Goal: Task Accomplishment & Management: Complete application form

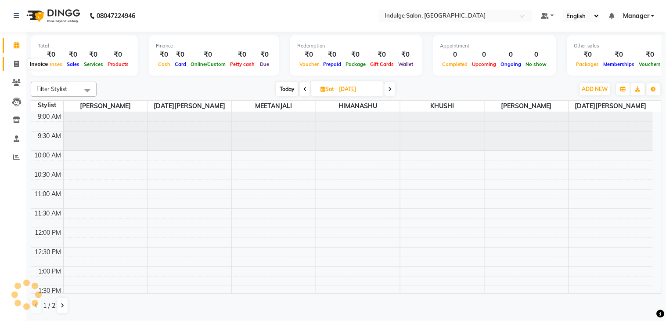
click at [14, 62] on icon at bounding box center [16, 64] width 5 height 7
select select "service"
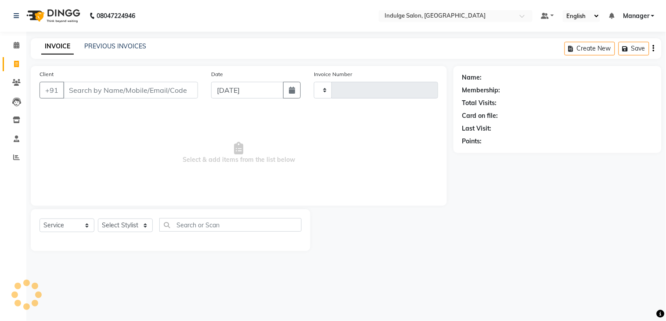
type input "0020"
select select "8793"
click at [103, 88] on input "Client" at bounding box center [130, 90] width 135 height 17
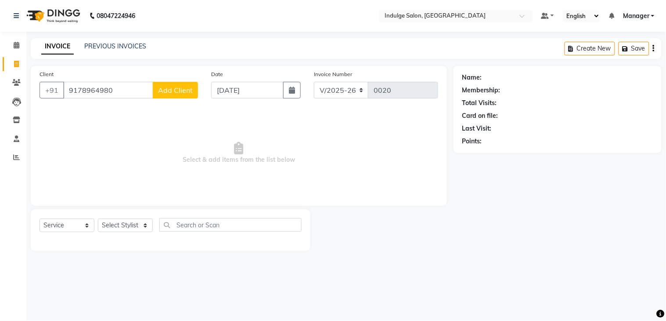
type input "9178964980"
click at [176, 90] on span "Add Client" at bounding box center [175, 90] width 35 height 9
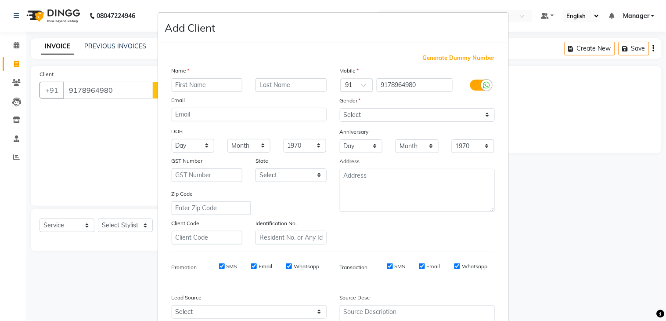
click at [195, 86] on input "text" at bounding box center [207, 85] width 71 height 14
type input "a"
type input "A DUTTA"
click at [387, 114] on select "Select [DEMOGRAPHIC_DATA] [DEMOGRAPHIC_DATA] Other Prefer Not To Say" at bounding box center [417, 115] width 155 height 14
select select "[DEMOGRAPHIC_DATA]"
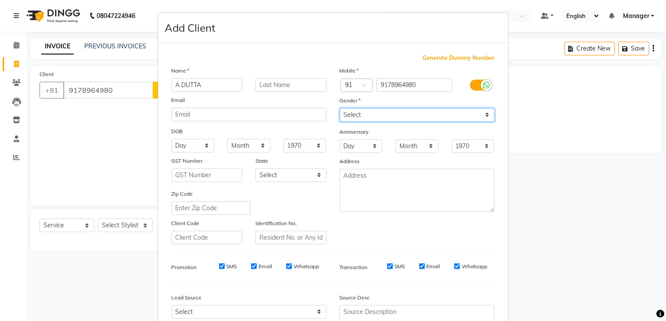
click at [340, 108] on select "Select [DEMOGRAPHIC_DATA] [DEMOGRAPHIC_DATA] Other Prefer Not To Say" at bounding box center [417, 115] width 155 height 14
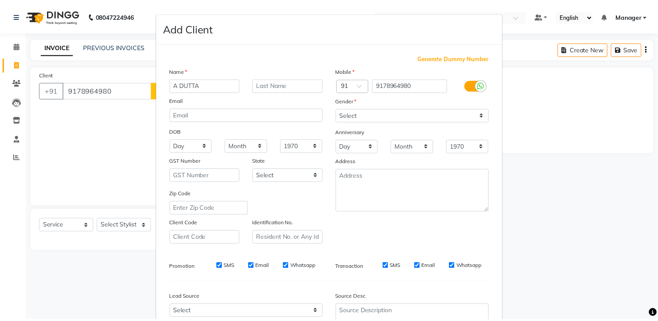
scroll to position [85, 0]
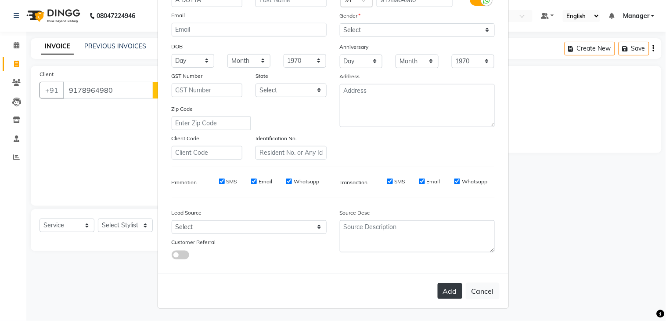
click at [451, 289] on button "Add" at bounding box center [450, 291] width 25 height 16
select select
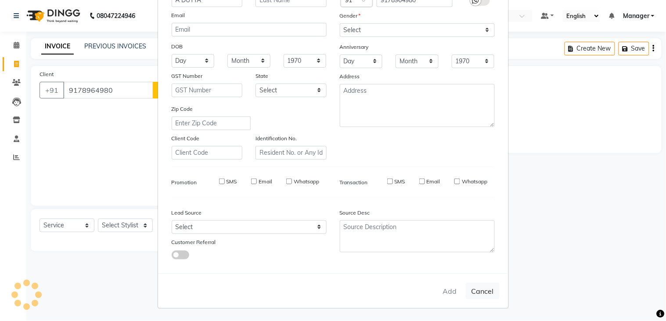
select select
checkbox input "false"
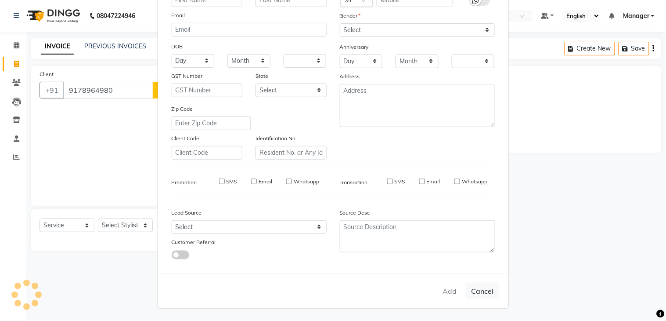
checkbox input "false"
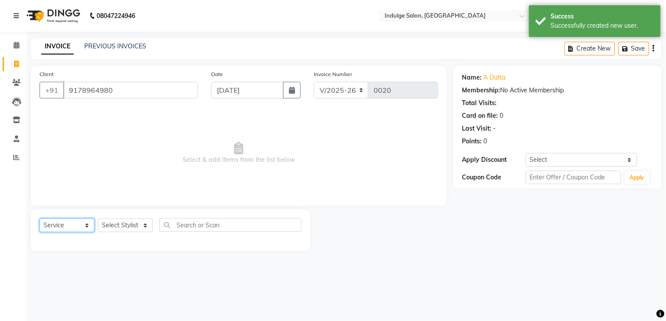
click at [86, 226] on select "Select Service Product Membership Package Voucher Prepaid Gift Card" at bounding box center [67, 225] width 55 height 14
click at [113, 230] on select "Select Stylist [PERSON_NAME] HIMANASHU [DATE][PERSON_NAME] [DATE][PERSON_NAME] …" at bounding box center [125, 225] width 55 height 14
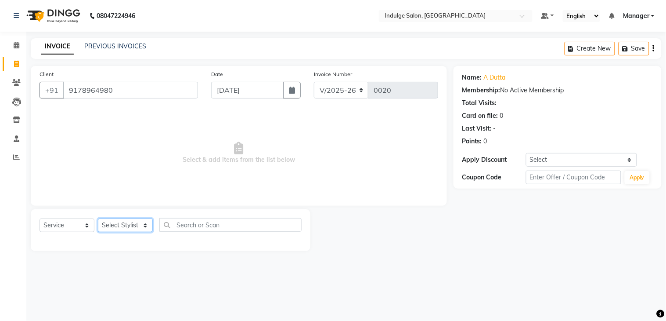
select select "90182"
click at [98, 219] on select "Select Stylist [PERSON_NAME] HIMANASHU [DATE][PERSON_NAME] [DATE][PERSON_NAME] …" at bounding box center [125, 225] width 55 height 14
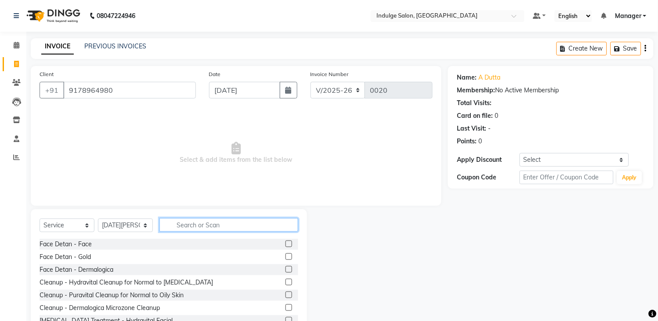
click at [198, 228] on input "text" at bounding box center [228, 225] width 139 height 14
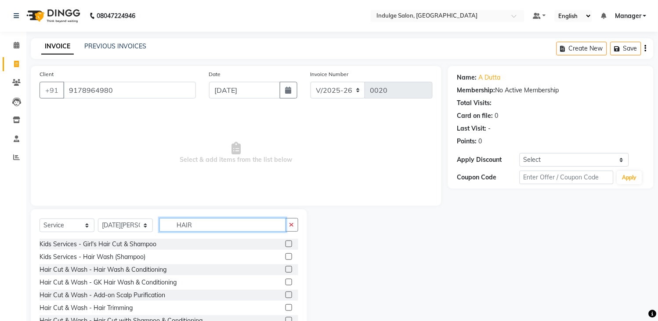
type input "HAIR"
click at [285, 268] on label at bounding box center [288, 269] width 7 height 7
click at [285, 268] on input "checkbox" at bounding box center [288, 270] width 6 height 6
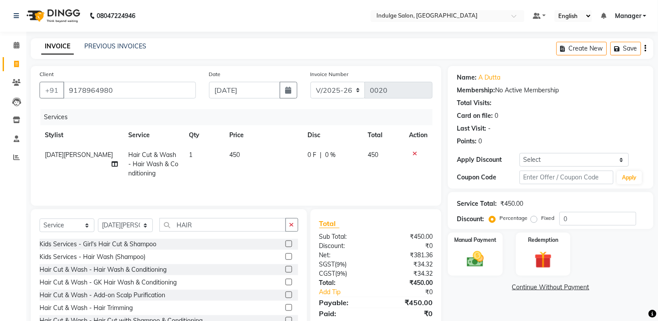
click at [285, 269] on label at bounding box center [288, 269] width 7 height 7
click at [285, 269] on input "checkbox" at bounding box center [288, 270] width 6 height 6
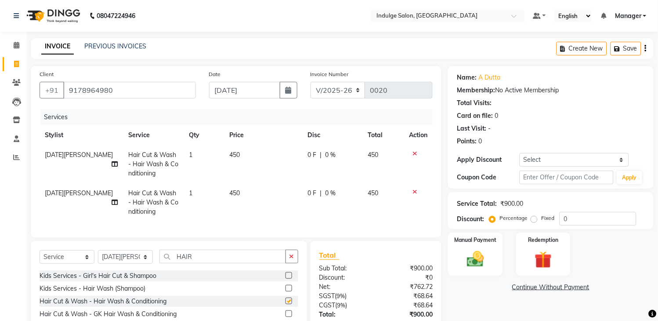
checkbox input "false"
click at [414, 189] on icon at bounding box center [414, 191] width 5 height 6
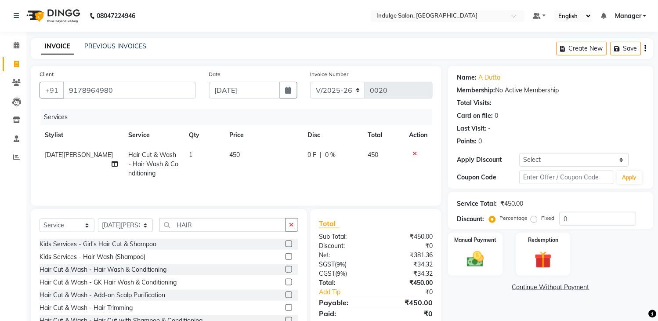
click at [234, 153] on span "450" at bounding box center [235, 155] width 11 height 8
select select "90182"
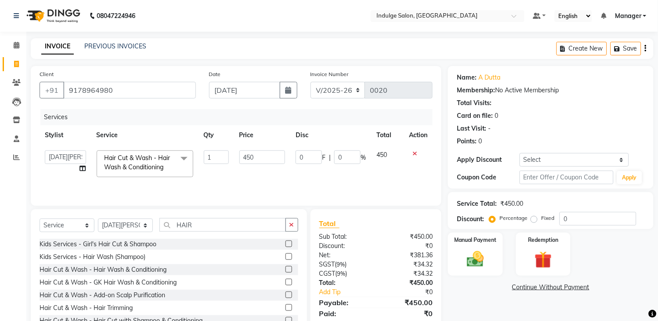
click at [234, 153] on td "450" at bounding box center [262, 163] width 57 height 37
click at [250, 156] on input "450" at bounding box center [262, 157] width 46 height 14
type input "550"
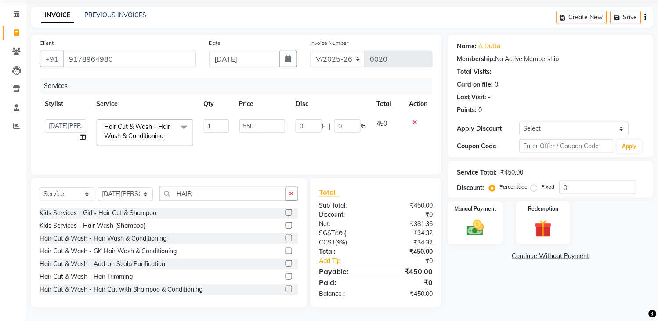
click at [354, 147] on td "0 F | 0 %" at bounding box center [330, 132] width 81 height 37
select select "90182"
click at [479, 214] on div "Manual Payment" at bounding box center [475, 222] width 57 height 45
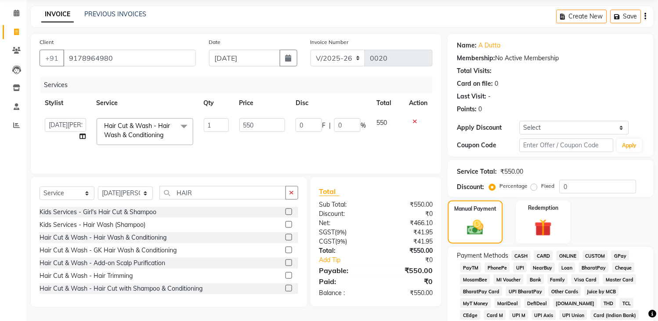
click at [519, 256] on span "CASH" at bounding box center [521, 255] width 19 height 10
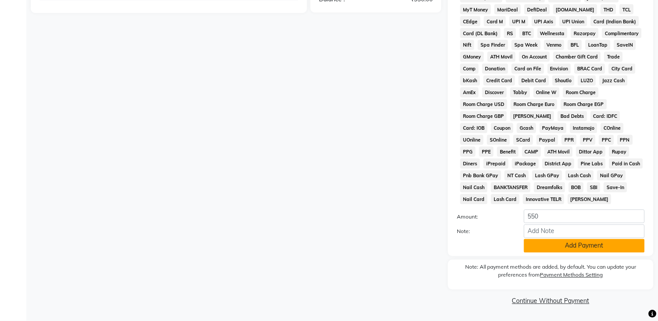
click at [617, 246] on button "Add Payment" at bounding box center [584, 246] width 121 height 14
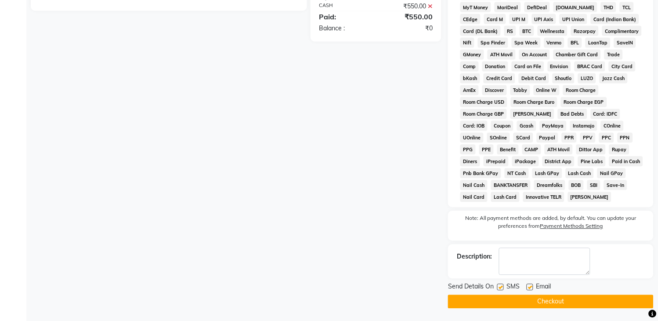
click at [561, 303] on button "Checkout" at bounding box center [551, 302] width 206 height 14
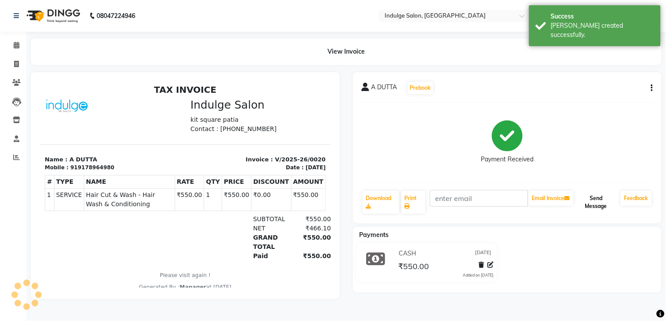
click at [593, 199] on button "Send Message" at bounding box center [596, 202] width 42 height 23
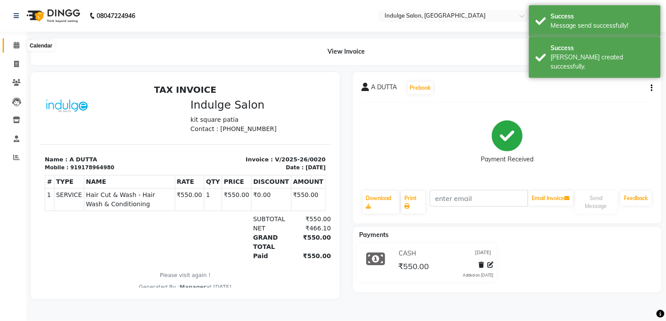
click at [15, 46] on icon at bounding box center [17, 45] width 6 height 7
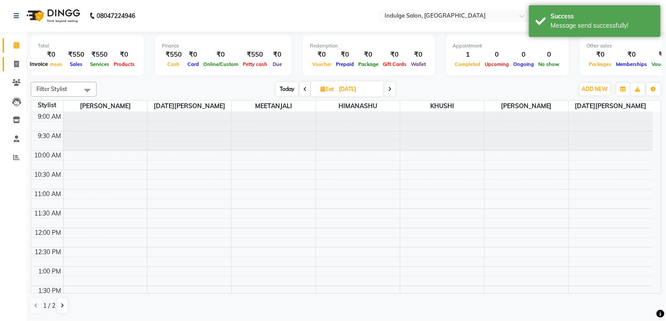
click at [14, 63] on icon at bounding box center [16, 64] width 5 height 7
select select "service"
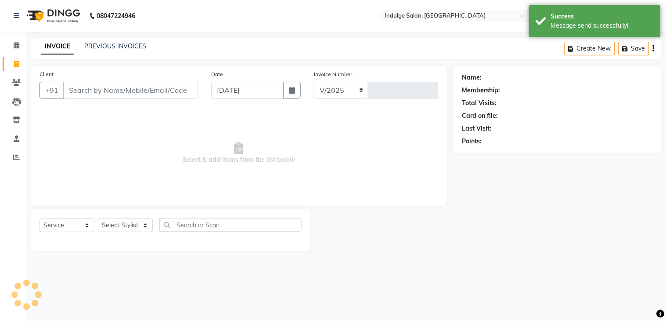
select select "8793"
type input "0021"
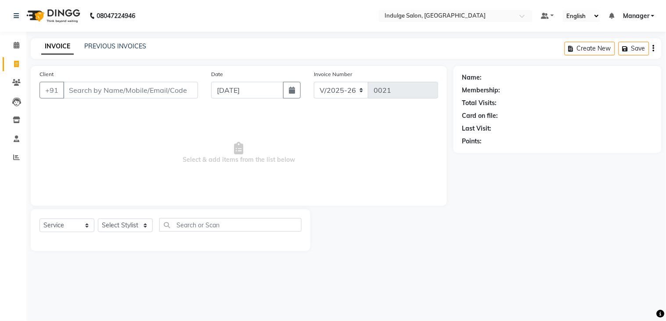
click at [87, 83] on input "Client" at bounding box center [130, 90] width 135 height 17
type input "9861187376"
click at [174, 93] on span "Add Client" at bounding box center [175, 90] width 35 height 9
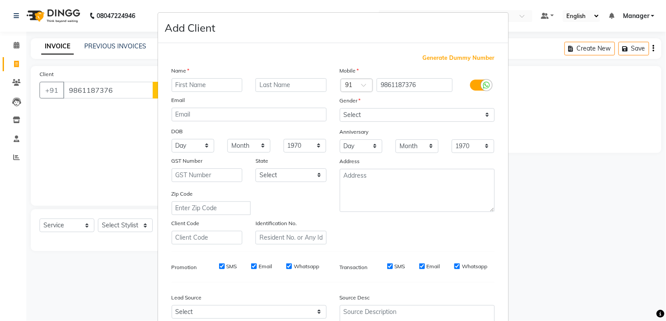
click at [180, 87] on input "text" at bounding box center [207, 85] width 71 height 14
click at [151, 94] on ngb-modal-window "Add Client Generate Dummy Number Name Email DOB Day 01 02 03 04 05 06 07 08 09 …" at bounding box center [333, 160] width 666 height 321
click at [202, 86] on input "text" at bounding box center [207, 85] width 71 height 14
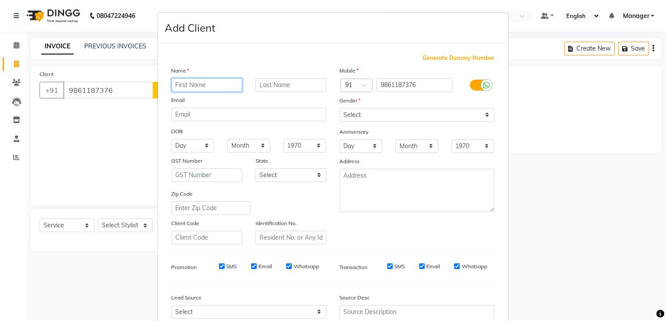
click at [202, 86] on input "text" at bounding box center [207, 85] width 71 height 14
click at [139, 113] on ngb-modal-window "Add Client Generate Dummy Number Name Email DOB Day 01 02 03 04 05 06 07 08 09 …" at bounding box center [333, 160] width 666 height 321
drag, startPoint x: 233, startPoint y: 81, endPoint x: 216, endPoint y: 84, distance: 17.4
click at [178, 76] on div "Name" at bounding box center [179, 72] width 28 height 12
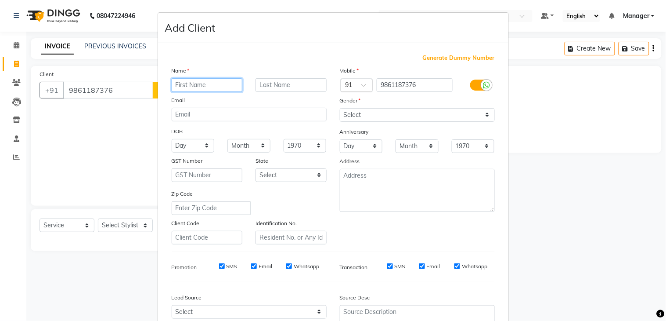
click at [179, 84] on input "text" at bounding box center [207, 85] width 71 height 14
click at [190, 90] on input "text" at bounding box center [207, 85] width 71 height 14
type input "[PERSON_NAME]"
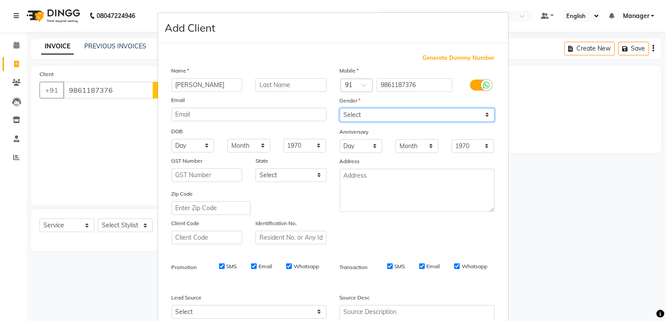
click at [433, 111] on select "Select [DEMOGRAPHIC_DATA] [DEMOGRAPHIC_DATA] Other Prefer Not To Say" at bounding box center [417, 115] width 155 height 14
select select "[DEMOGRAPHIC_DATA]"
click at [340, 108] on select "Select [DEMOGRAPHIC_DATA] [DEMOGRAPHIC_DATA] Other Prefer Not To Say" at bounding box center [417, 115] width 155 height 14
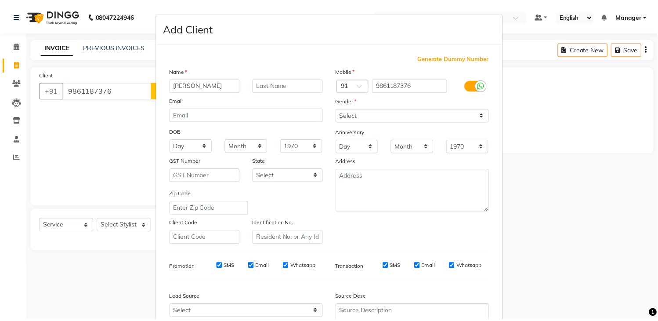
scroll to position [85, 0]
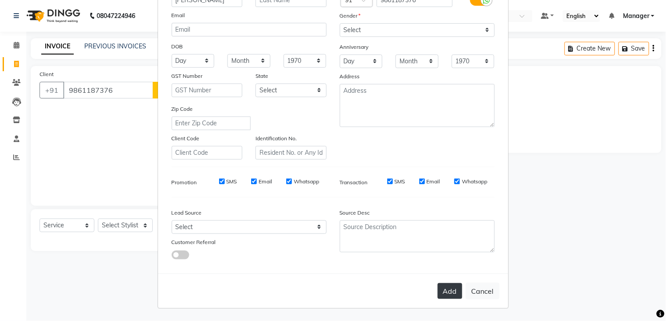
click at [451, 292] on button "Add" at bounding box center [450, 291] width 25 height 16
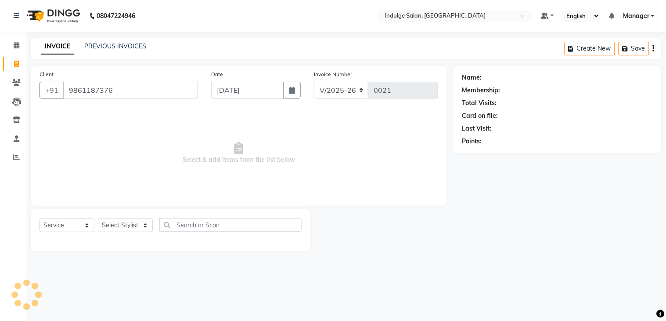
select select
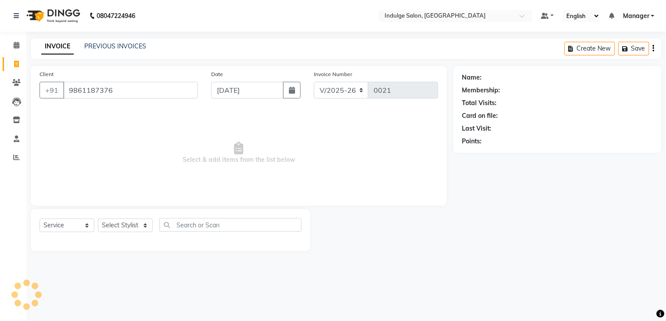
select select
checkbox input "false"
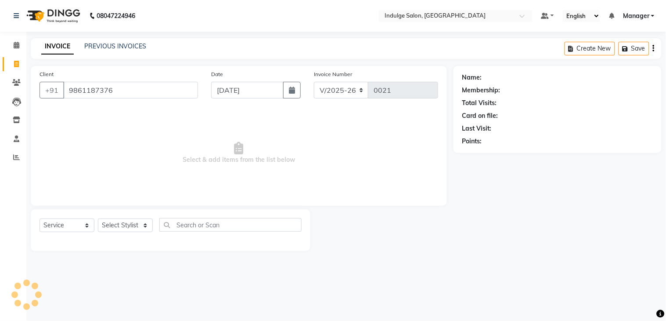
checkbox input "false"
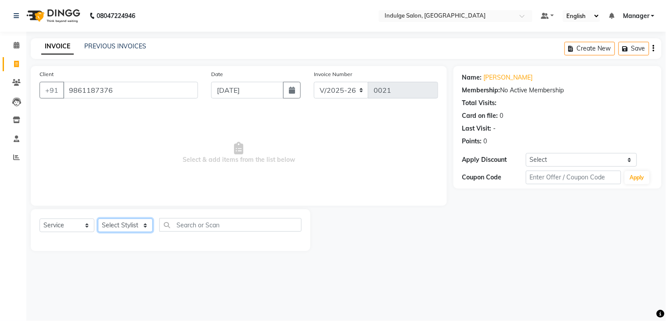
click at [130, 220] on select "Select Stylist [PERSON_NAME] HIMANASHU [DATE][PERSON_NAME] [DATE][PERSON_NAME] …" at bounding box center [125, 225] width 55 height 14
select select "90182"
click at [98, 219] on select "Select Stylist [PERSON_NAME] HIMANASHU [DATE][PERSON_NAME] [DATE][PERSON_NAME] …" at bounding box center [125, 225] width 55 height 14
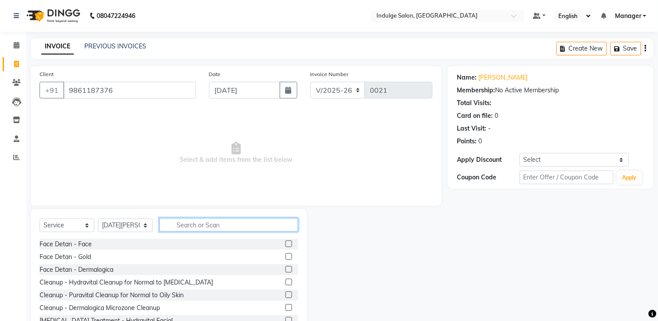
click at [221, 227] on input "text" at bounding box center [228, 225] width 139 height 14
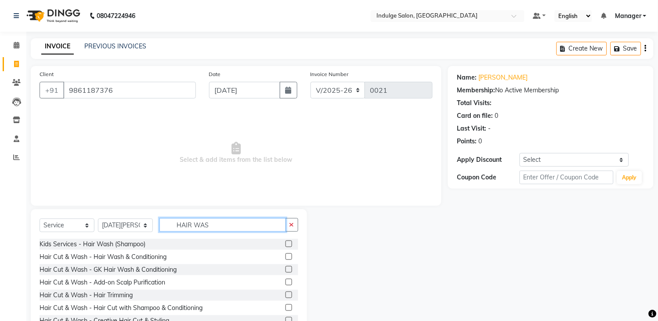
type input "HAIR WAS"
click at [285, 256] on label at bounding box center [288, 256] width 7 height 7
click at [285, 256] on input "checkbox" at bounding box center [288, 257] width 6 height 6
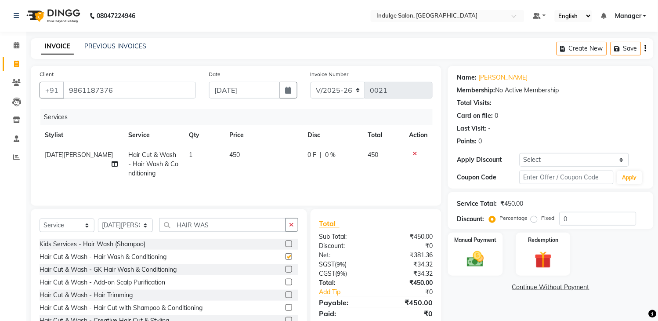
checkbox input "false"
click at [253, 223] on input "HAIR WAS" at bounding box center [222, 225] width 126 height 14
click at [285, 246] on label at bounding box center [288, 243] width 7 height 7
click at [285, 246] on input "checkbox" at bounding box center [288, 244] width 6 height 6
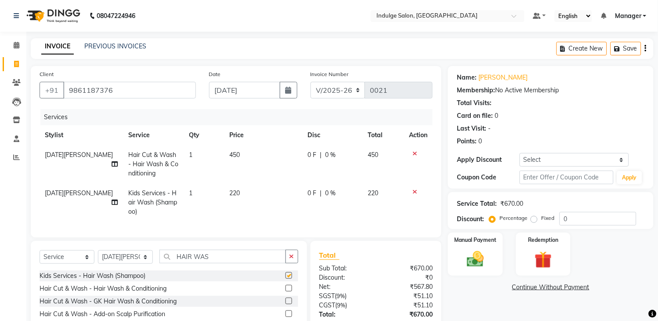
checkbox input "false"
click at [234, 193] on span "220" at bounding box center [235, 193] width 11 height 8
click at [224, 193] on td "1" at bounding box center [204, 202] width 40 height 38
select select "90182"
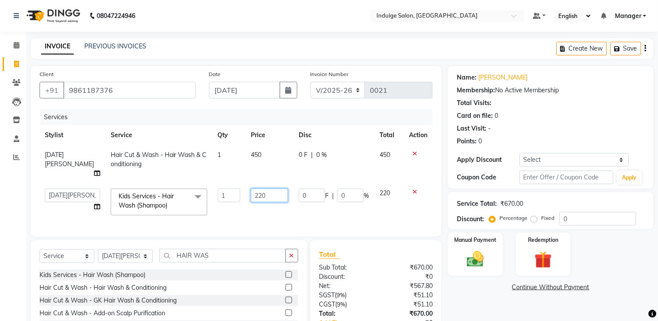
click at [253, 188] on input "220" at bounding box center [269, 195] width 37 height 14
type input "250"
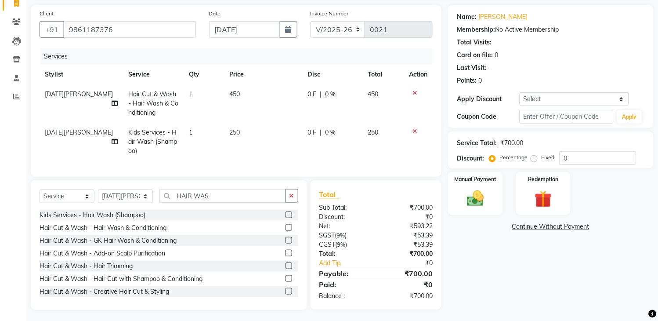
click at [555, 296] on div "Name: [PERSON_NAME] Membership: No Active Membership Total Visits: Card on file…" at bounding box center [554, 157] width 212 height 304
click at [478, 199] on img at bounding box center [475, 198] width 29 height 21
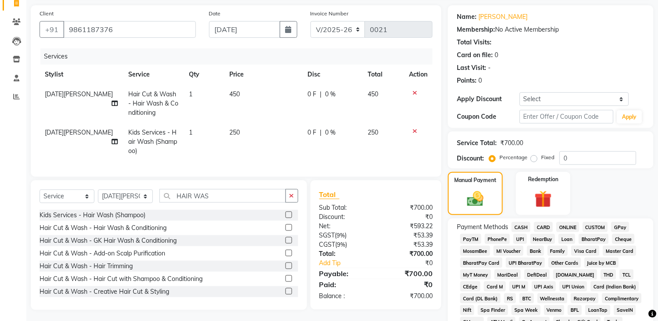
click at [522, 226] on span "CASH" at bounding box center [521, 227] width 19 height 10
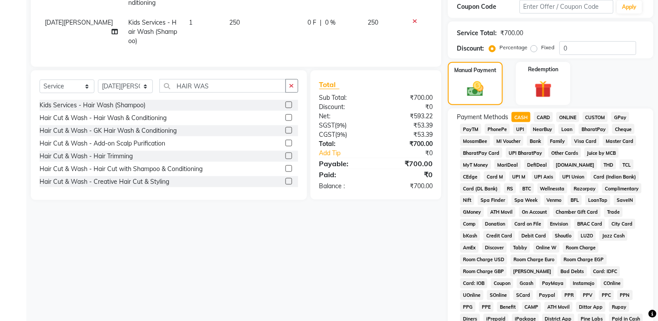
scroll to position [328, 0]
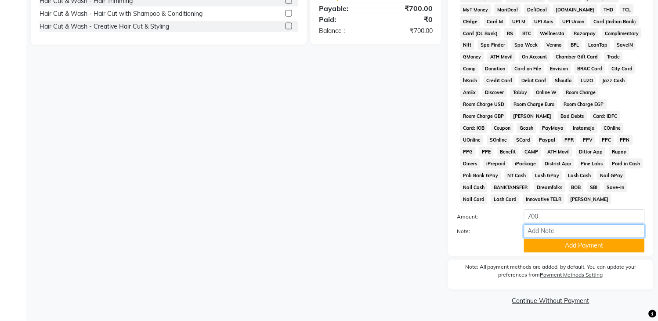
click at [555, 231] on input "Note:" at bounding box center [584, 231] width 121 height 14
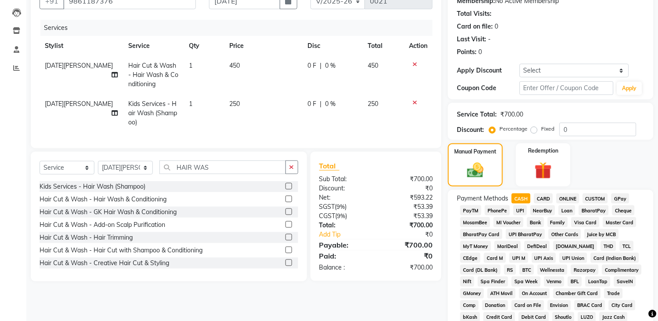
scroll to position [75, 0]
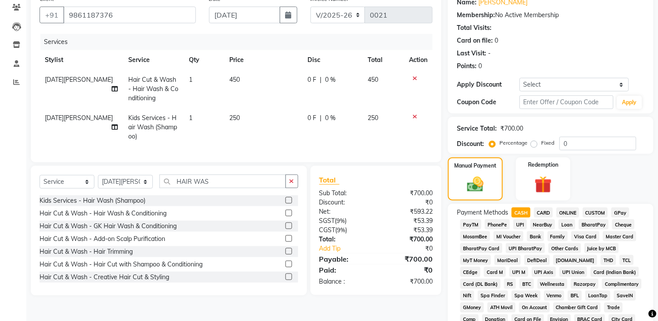
type input "250"
click at [234, 78] on span "450" at bounding box center [235, 80] width 11 height 8
select select "90182"
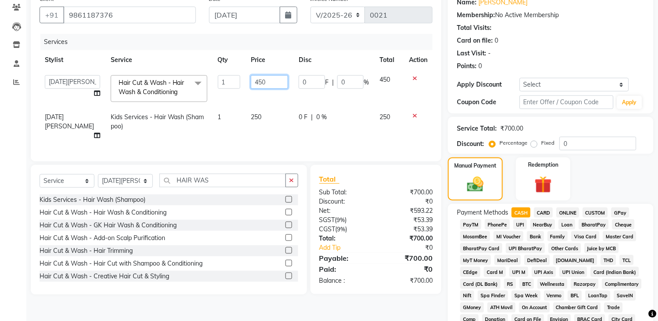
click at [256, 81] on input "450" at bounding box center [269, 82] width 37 height 14
type input "500"
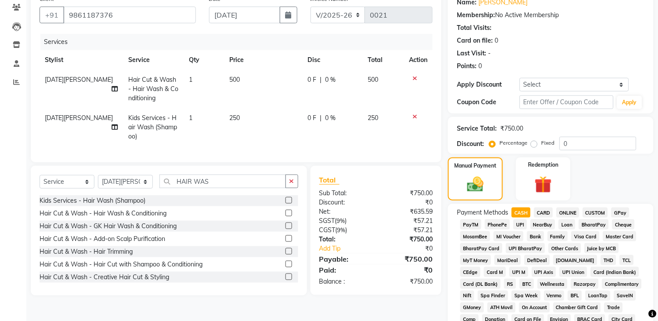
click at [336, 132] on td "0 F | 0 %" at bounding box center [333, 127] width 60 height 38
select select "90182"
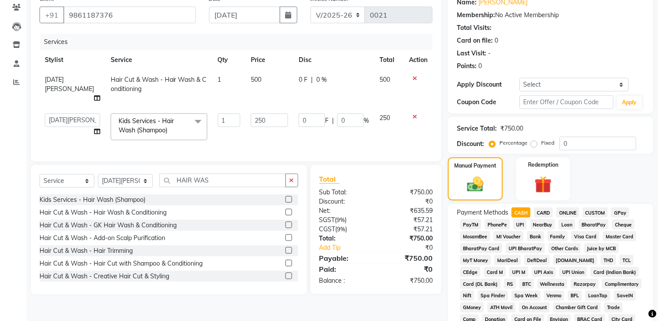
scroll to position [328, 0]
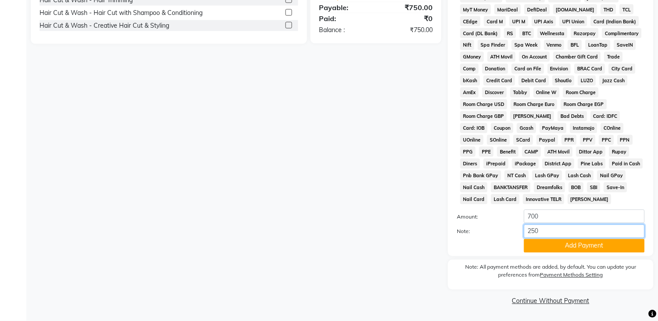
click at [547, 231] on input "250" at bounding box center [584, 231] width 121 height 14
click at [552, 245] on button "Add Payment" at bounding box center [584, 246] width 121 height 14
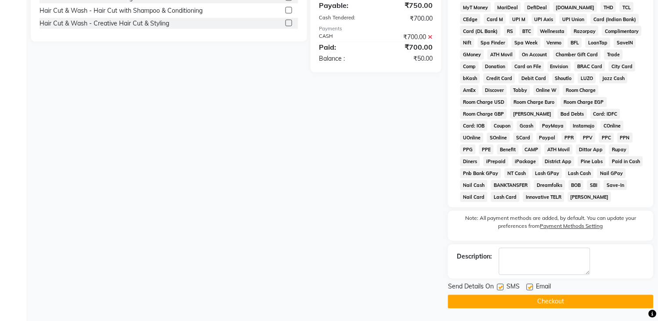
scroll to position [172, 0]
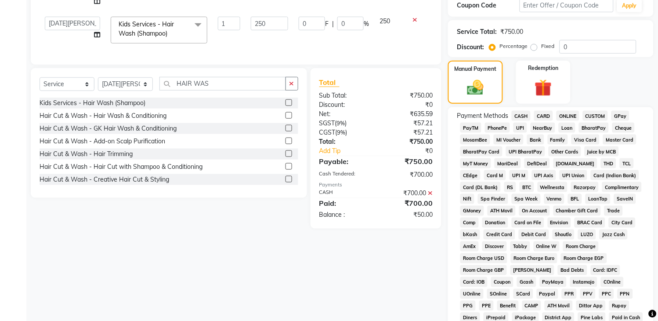
click at [519, 115] on span "CASH" at bounding box center [521, 116] width 19 height 10
click at [429, 191] on icon at bounding box center [430, 193] width 5 height 6
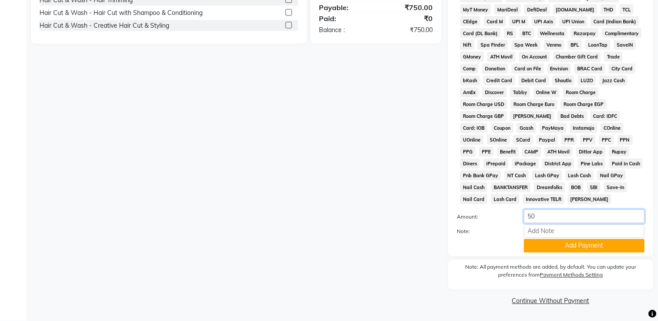
click at [542, 215] on input "50" at bounding box center [584, 216] width 121 height 14
type input "5"
type input "250"
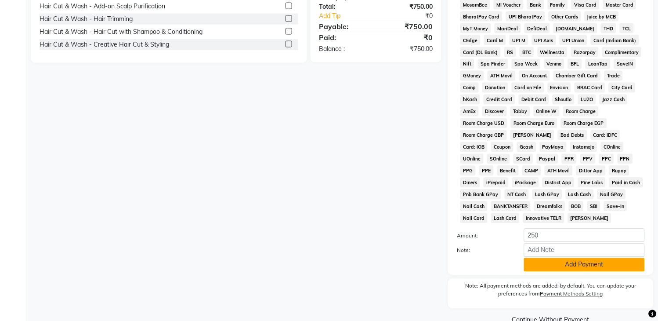
click at [578, 267] on button "Add Payment" at bounding box center [584, 265] width 121 height 14
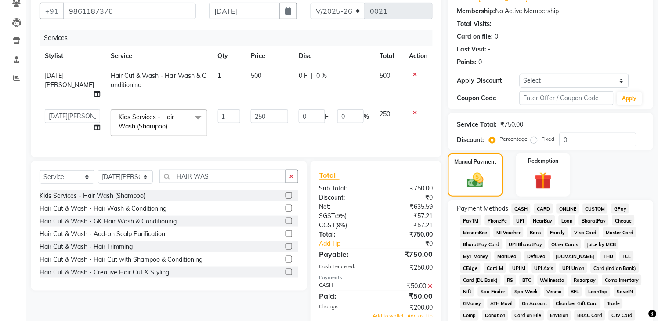
scroll to position [75, 0]
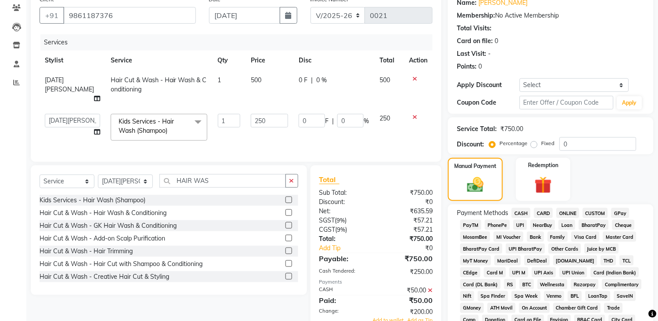
click at [567, 213] on span "ONLINE" at bounding box center [567, 213] width 23 height 10
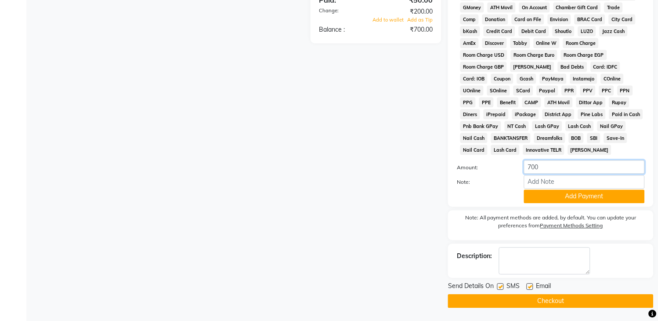
click at [544, 164] on input "700" at bounding box center [584, 167] width 121 height 14
type input "7"
type input "500"
click at [580, 195] on button "Add Payment" at bounding box center [584, 196] width 121 height 14
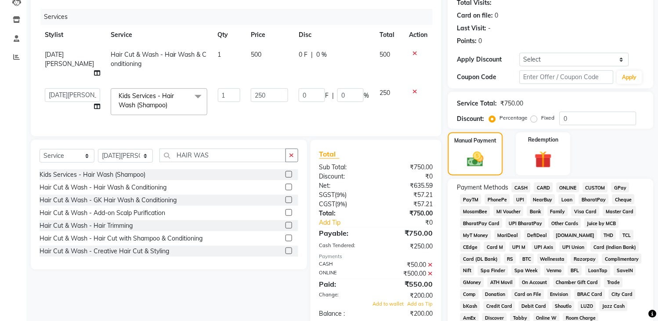
scroll to position [103, 0]
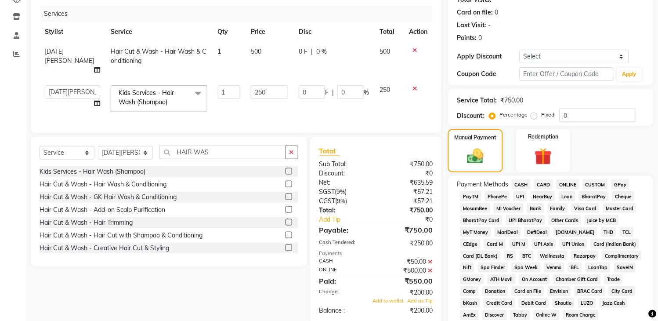
click at [432, 260] on icon at bounding box center [430, 261] width 5 height 6
click at [429, 246] on icon at bounding box center [430, 248] width 5 height 6
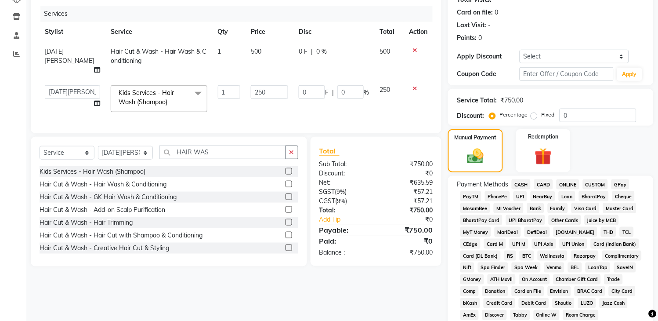
click at [517, 182] on span "CASH" at bounding box center [521, 184] width 19 height 10
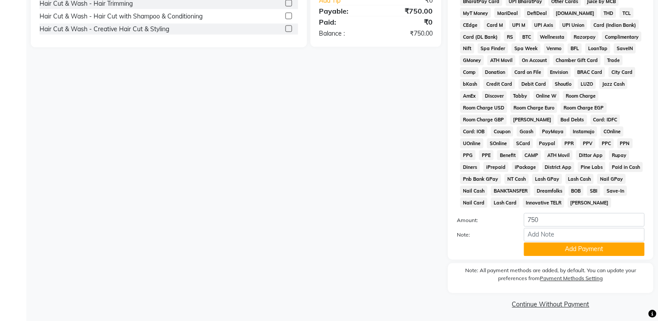
scroll to position [325, 0]
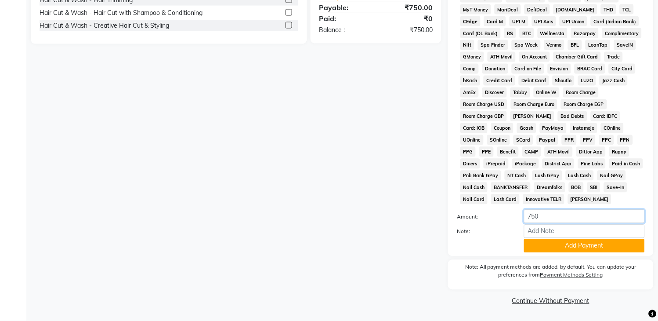
click at [548, 220] on input "750" at bounding box center [584, 216] width 121 height 14
type input "7"
type input "250"
click at [599, 249] on button "Add Payment" at bounding box center [584, 246] width 121 height 14
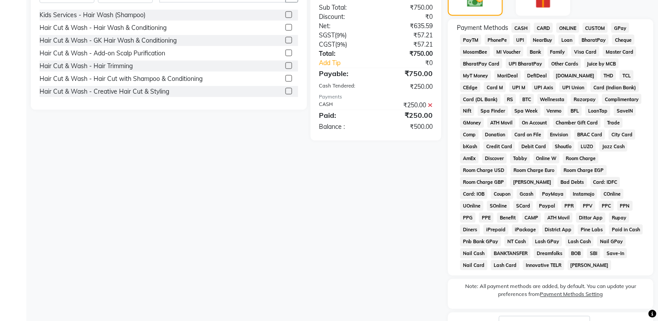
scroll to position [238, 0]
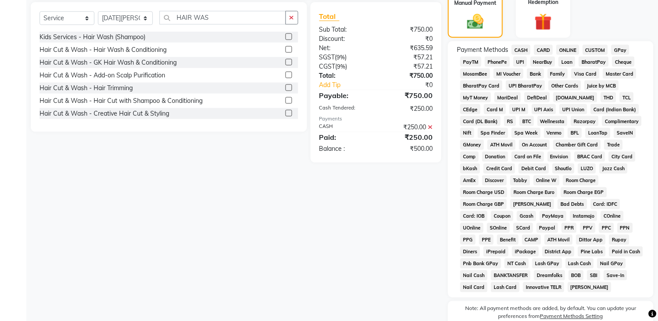
click at [562, 47] on span "ONLINE" at bounding box center [567, 50] width 23 height 10
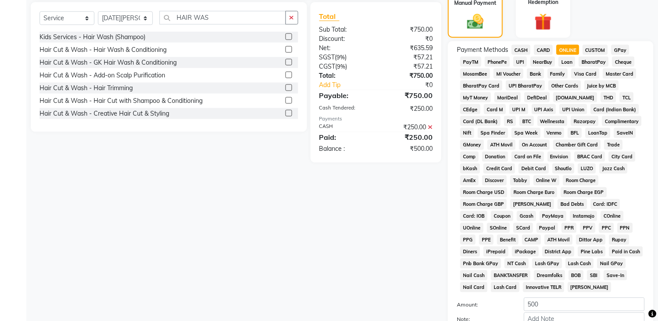
scroll to position [378, 0]
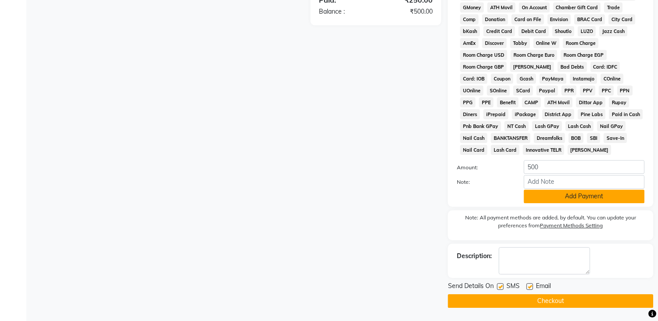
click at [561, 195] on button "Add Payment" at bounding box center [584, 196] width 121 height 14
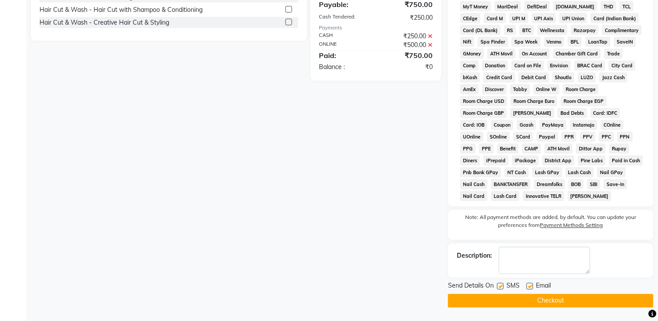
click at [535, 297] on button "Checkout" at bounding box center [551, 301] width 206 height 14
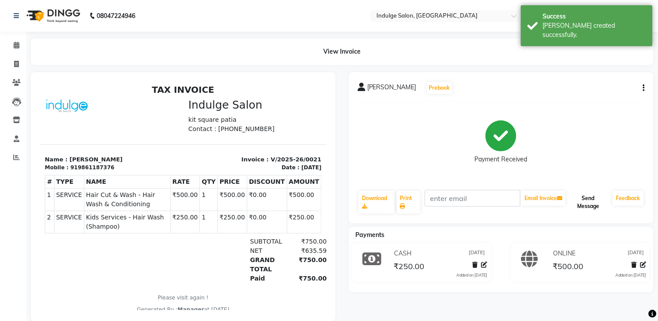
click at [590, 203] on button "Send Message" at bounding box center [588, 202] width 42 height 23
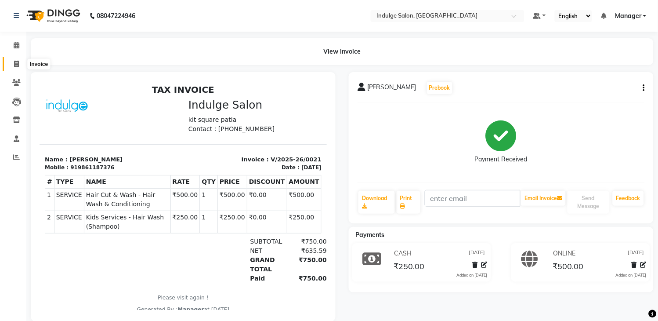
click at [11, 61] on span at bounding box center [16, 64] width 15 height 10
select select "service"
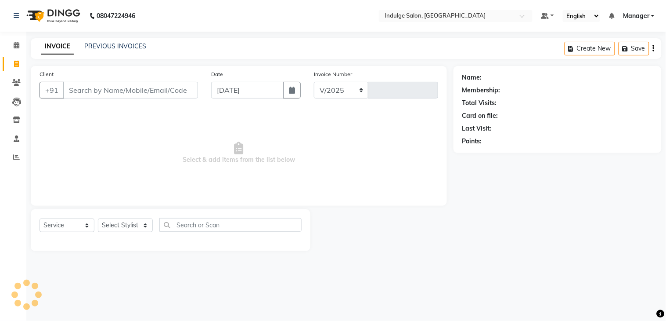
select select "8793"
type input "0022"
click at [118, 94] on input "Client" at bounding box center [130, 90] width 135 height 17
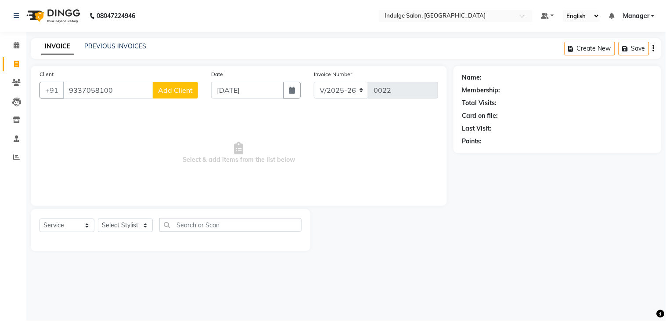
type input "9337058100"
click at [181, 91] on span "Add Client" at bounding box center [175, 90] width 35 height 9
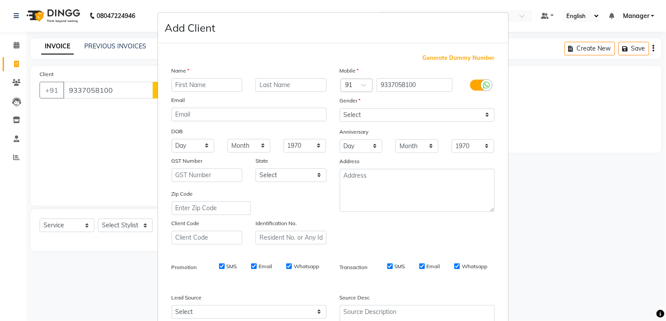
click at [180, 83] on input "text" at bounding box center [207, 85] width 71 height 14
type input "B BASTYA"
click at [400, 117] on select "Select [DEMOGRAPHIC_DATA] [DEMOGRAPHIC_DATA] Other Prefer Not To Say" at bounding box center [417, 115] width 155 height 14
select select "[DEMOGRAPHIC_DATA]"
click at [340, 108] on select "Select [DEMOGRAPHIC_DATA] [DEMOGRAPHIC_DATA] Other Prefer Not To Say" at bounding box center [417, 115] width 155 height 14
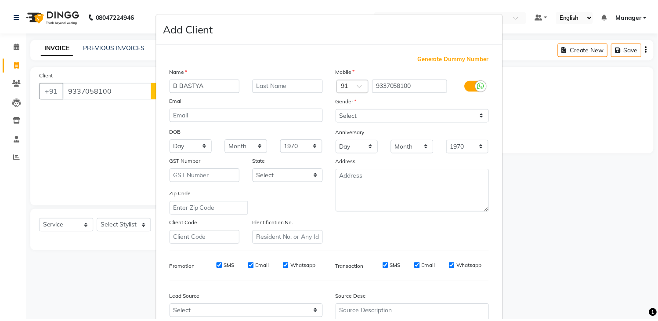
scroll to position [85, 0]
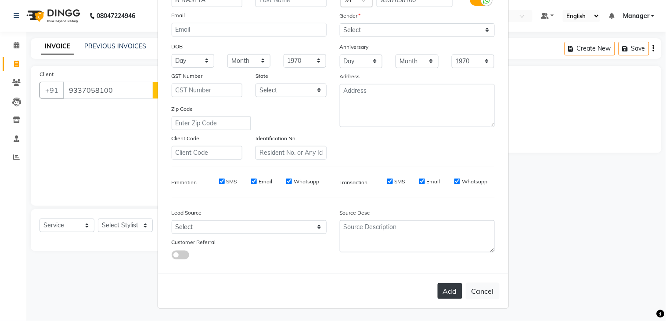
click at [449, 295] on button "Add" at bounding box center [450, 291] width 25 height 16
select select
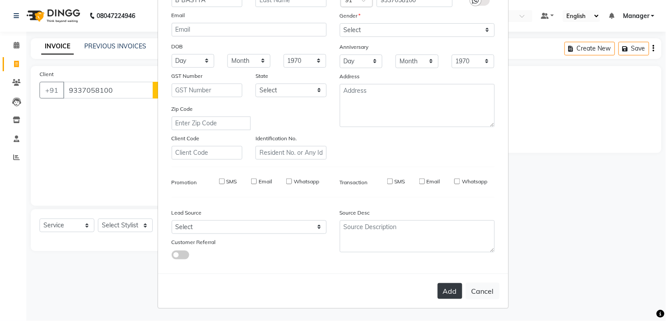
select select
checkbox input "false"
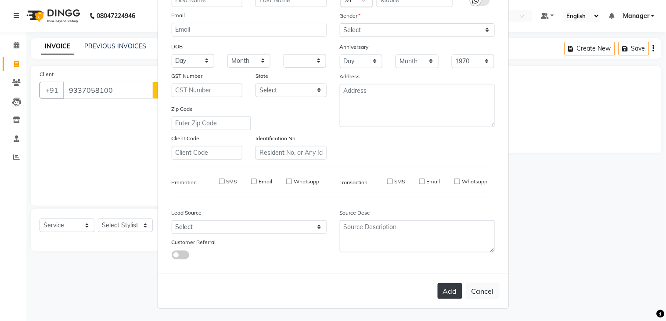
checkbox input "false"
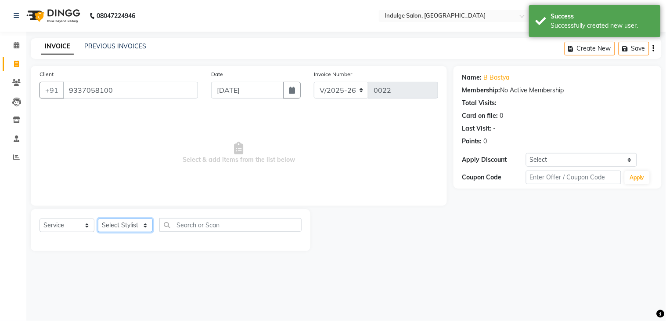
click at [119, 224] on select "Select Stylist [PERSON_NAME] HIMANASHU [DATE][PERSON_NAME] [DATE][PERSON_NAME] …" at bounding box center [125, 225] width 55 height 14
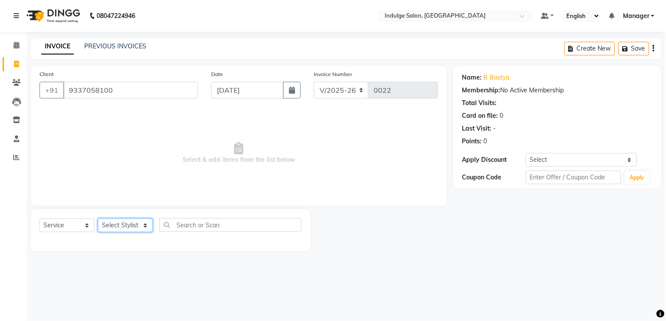
select select "89931"
click at [98, 219] on select "Select Stylist [PERSON_NAME] HIMANASHU [DATE][PERSON_NAME] [DATE][PERSON_NAME] …" at bounding box center [125, 225] width 55 height 14
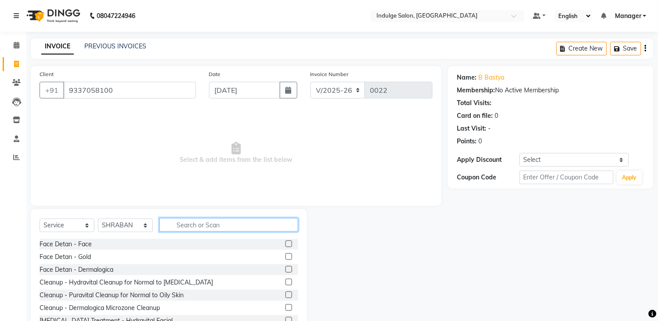
click at [221, 226] on input "text" at bounding box center [228, 225] width 139 height 14
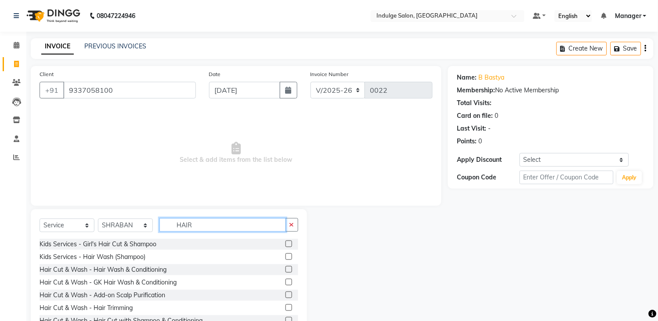
type input "HAIR"
click at [285, 267] on label at bounding box center [288, 269] width 7 height 7
click at [285, 267] on input "checkbox" at bounding box center [288, 270] width 6 height 6
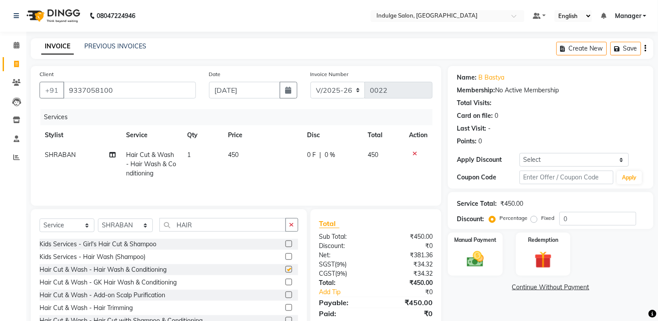
checkbox input "false"
click at [291, 222] on button "button" at bounding box center [291, 225] width 13 height 14
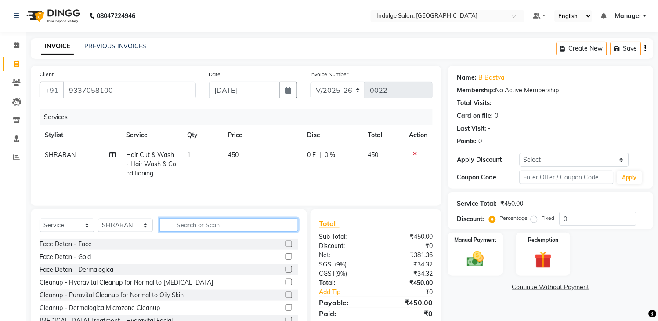
click at [252, 227] on input "text" at bounding box center [228, 225] width 139 height 14
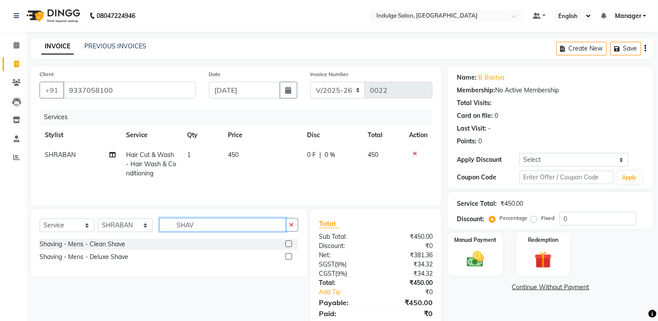
type input "SHAV"
click at [287, 244] on label at bounding box center [288, 243] width 7 height 7
click at [287, 244] on input "checkbox" at bounding box center [288, 244] width 6 height 6
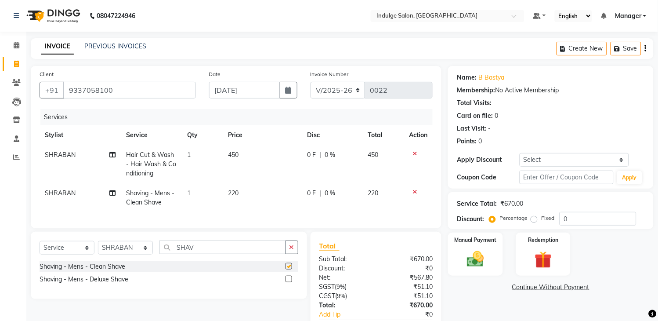
checkbox input "false"
click at [236, 152] on span "450" at bounding box center [233, 155] width 11 height 8
select select "89931"
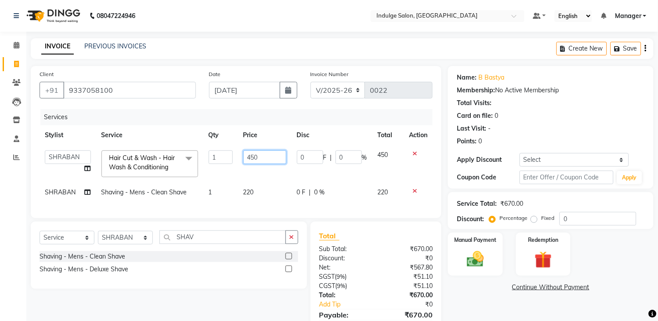
click at [255, 155] on input "450" at bounding box center [264, 157] width 43 height 14
type input "550"
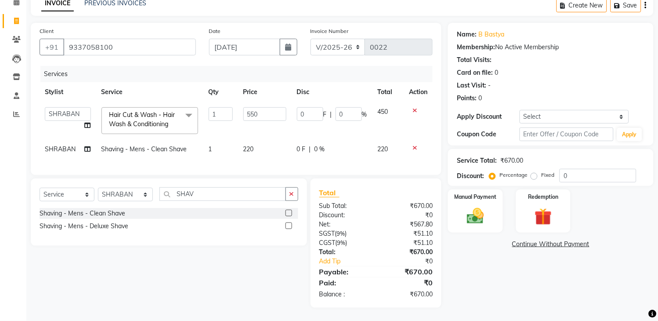
click at [361, 122] on td "0 F | 0 %" at bounding box center [332, 120] width 81 height 37
select select "89931"
click at [481, 206] on img at bounding box center [475, 216] width 29 height 21
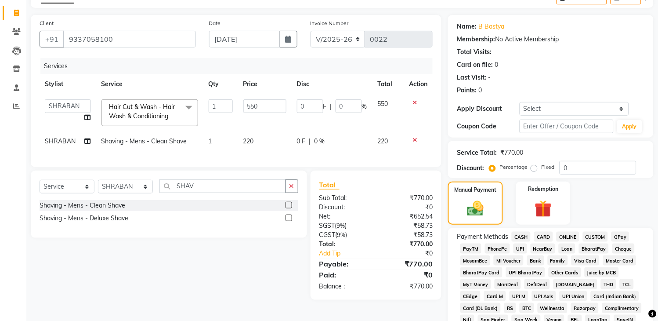
click at [541, 170] on label "Fixed" at bounding box center [547, 167] width 13 height 8
click at [534, 170] on input "Fixed" at bounding box center [536, 167] width 6 height 6
radio input "true"
click at [581, 164] on input "0" at bounding box center [597, 168] width 77 height 14
type input "2"
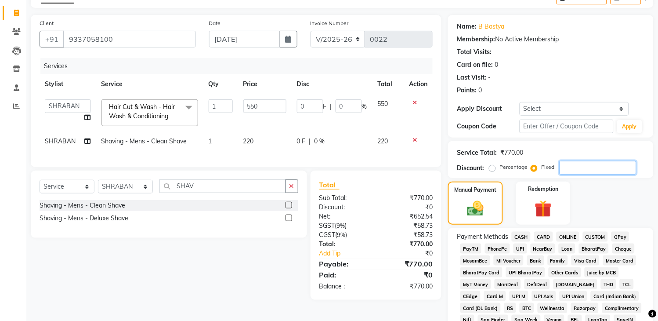
type input "1.43"
type input "0.26"
type input "27"
type input "19.29"
type input "3.51"
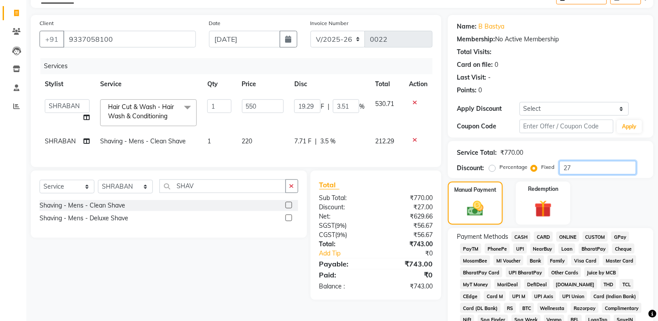
type input "270"
type input "192.86"
type input "35.07"
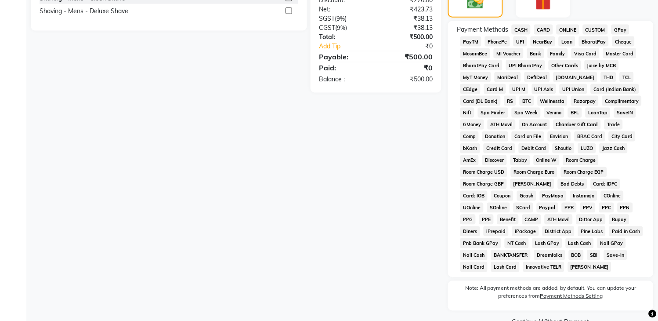
scroll to position [278, 0]
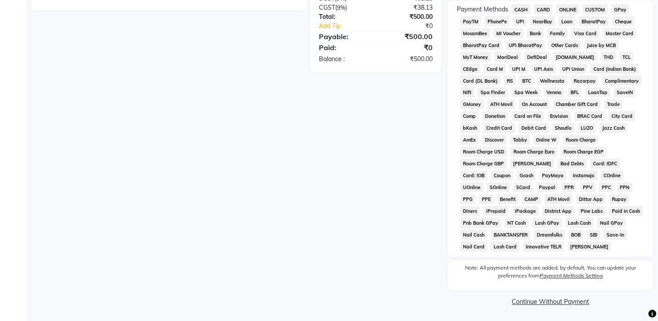
type input "270"
drag, startPoint x: 656, startPoint y: 288, endPoint x: 628, endPoint y: 339, distance: 58.6
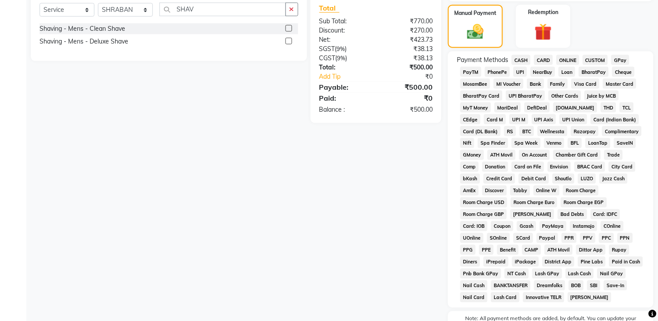
scroll to position [191, 0]
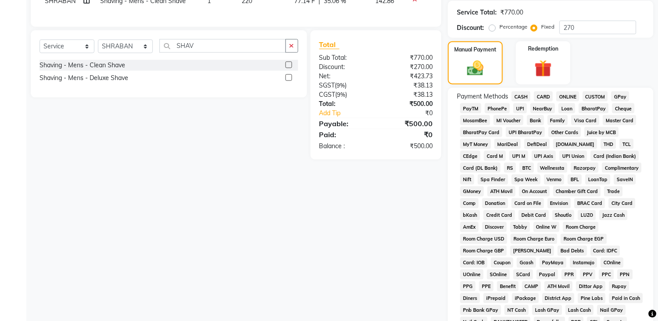
click at [541, 94] on span "CARD" at bounding box center [543, 96] width 19 height 10
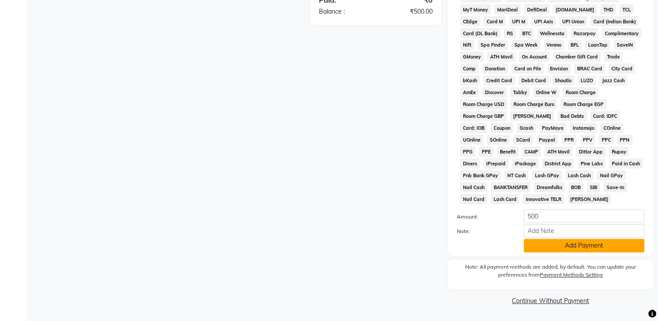
click at [595, 244] on button "Add Payment" at bounding box center [584, 246] width 121 height 14
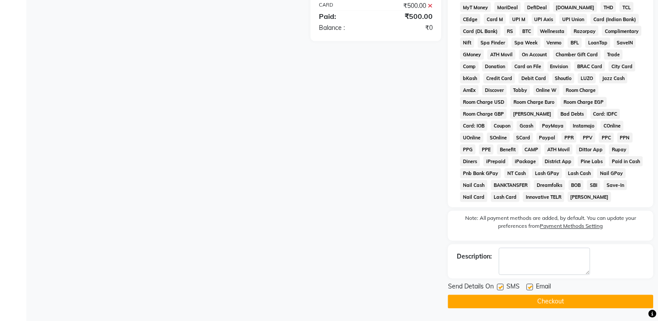
click at [559, 305] on button "Checkout" at bounding box center [551, 302] width 206 height 14
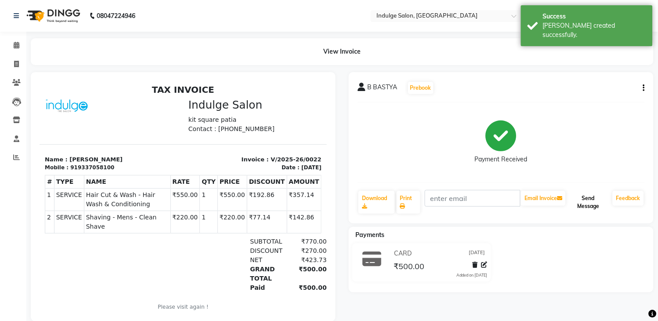
click at [591, 195] on button "Send Message" at bounding box center [588, 202] width 42 height 23
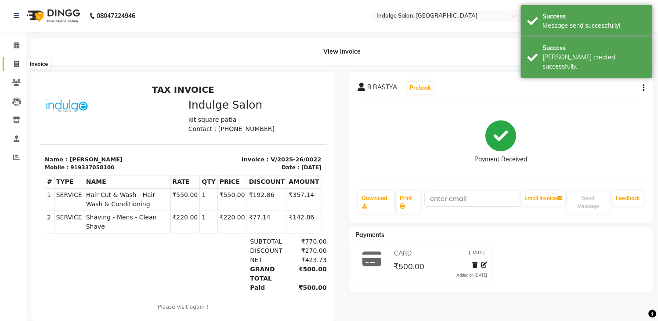
click at [18, 62] on icon at bounding box center [16, 64] width 5 height 7
select select "service"
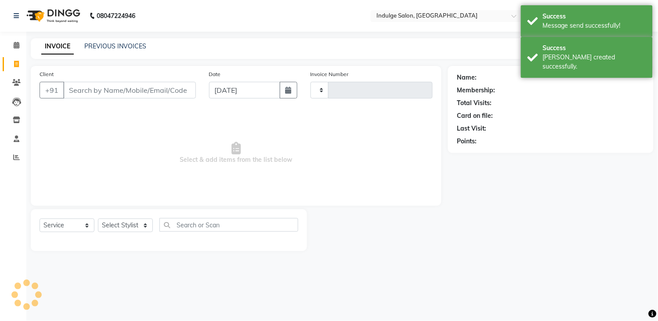
type input "0023"
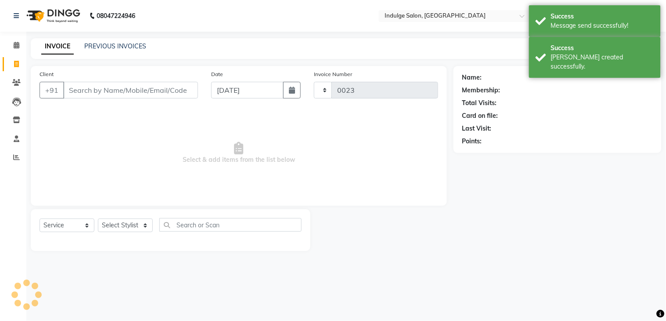
select select "8793"
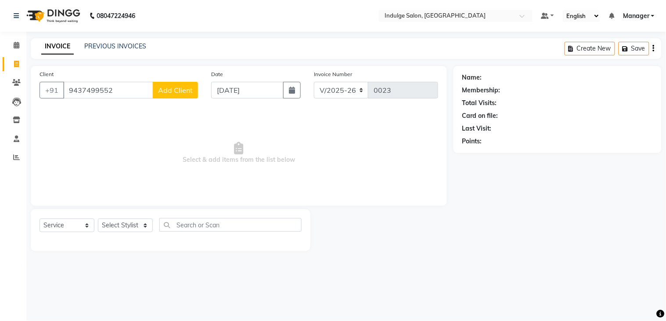
type input "9437499552"
click at [188, 91] on span "Add Client" at bounding box center [175, 90] width 35 height 9
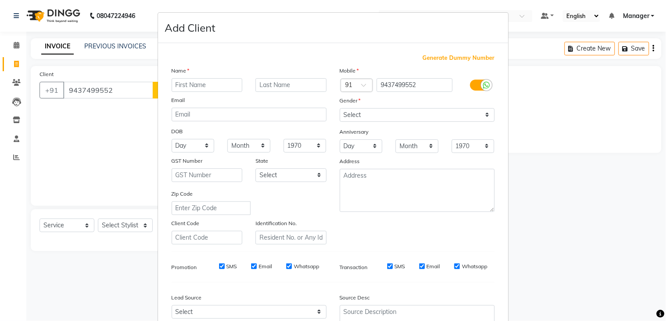
click at [198, 84] on input "text" at bounding box center [207, 85] width 71 height 14
type input "MAMATA"
click at [262, 82] on input "text" at bounding box center [291, 85] width 71 height 14
click at [357, 112] on select "Select [DEMOGRAPHIC_DATA] [DEMOGRAPHIC_DATA] Other Prefer Not To Say" at bounding box center [417, 115] width 155 height 14
select select "[DEMOGRAPHIC_DATA]"
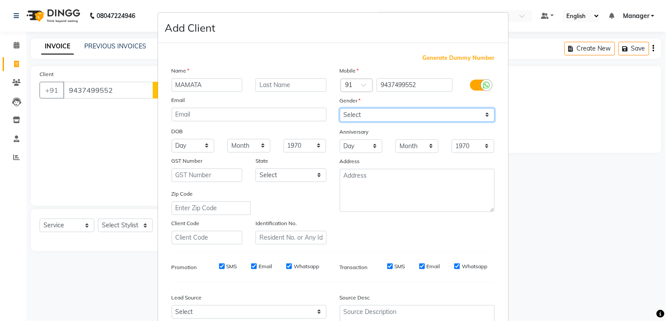
click at [340, 108] on select "Select [DEMOGRAPHIC_DATA] [DEMOGRAPHIC_DATA] Other Prefer Not To Say" at bounding box center [417, 115] width 155 height 14
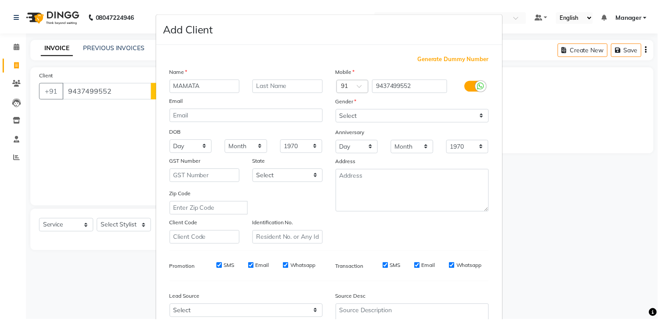
scroll to position [85, 0]
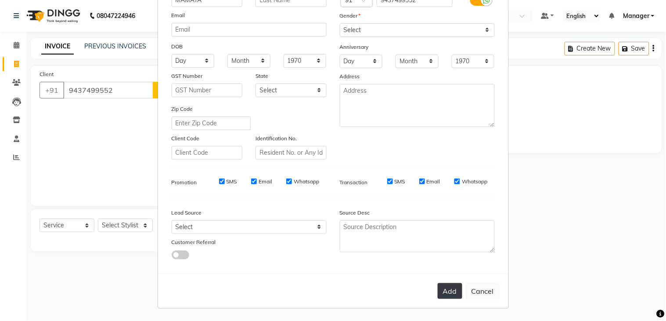
click at [450, 286] on button "Add" at bounding box center [450, 291] width 25 height 16
select select
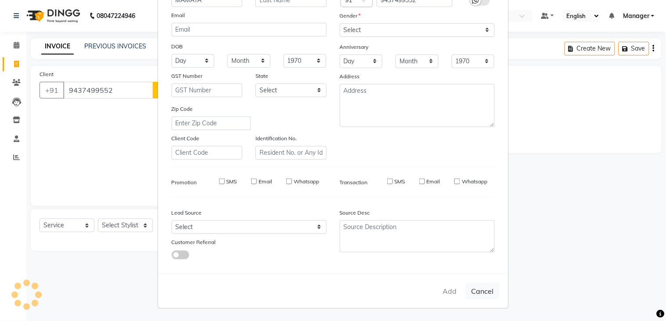
select select
checkbox input "false"
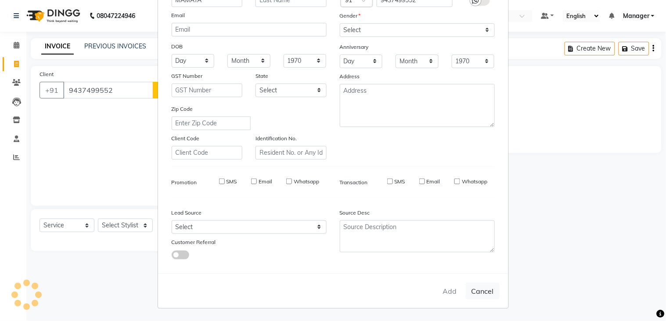
checkbox input "false"
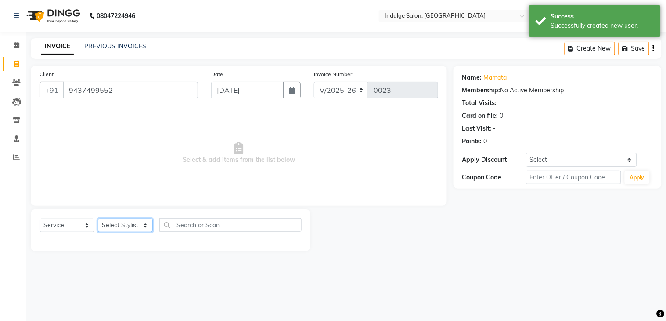
click at [120, 227] on select "Select Stylist [PERSON_NAME] HIMANASHU [DATE][PERSON_NAME] [DATE][PERSON_NAME] …" at bounding box center [125, 225] width 55 height 14
select select "89932"
click at [98, 219] on select "Select Stylist [PERSON_NAME] HIMANASHU [DATE][PERSON_NAME] [DATE][PERSON_NAME] …" at bounding box center [125, 225] width 55 height 14
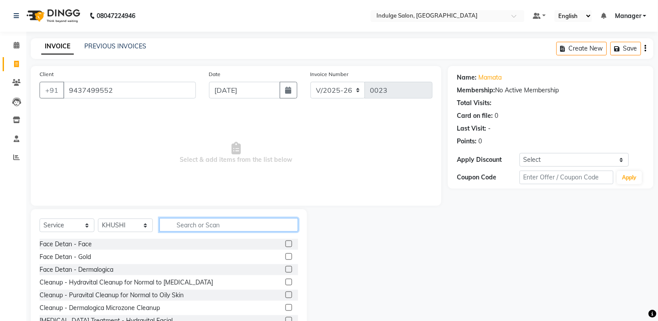
click at [220, 226] on input "text" at bounding box center [228, 225] width 139 height 14
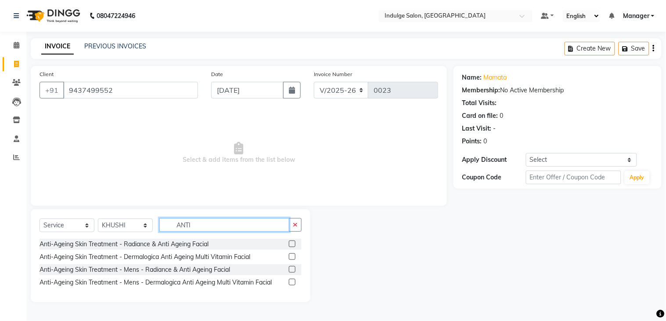
type input "ANTI"
click at [292, 242] on label at bounding box center [292, 243] width 7 height 7
click at [292, 242] on input "checkbox" at bounding box center [292, 244] width 6 height 6
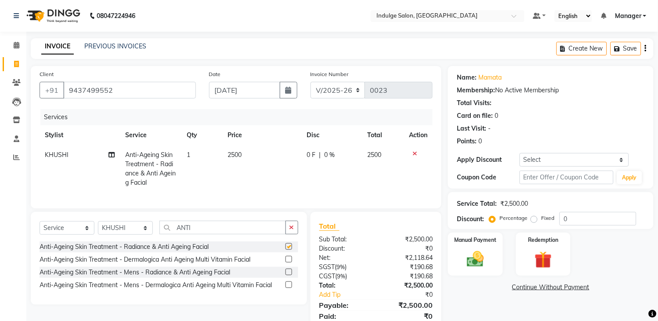
checkbox input "false"
click at [293, 230] on icon "button" at bounding box center [291, 227] width 5 height 6
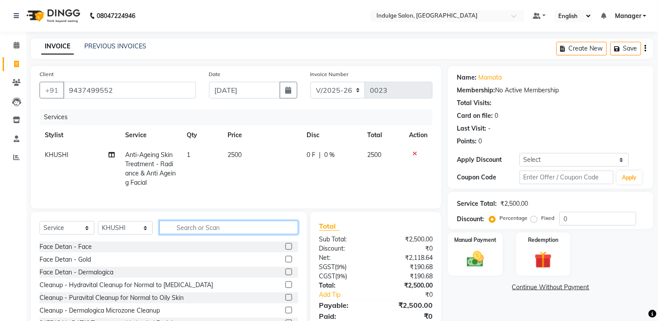
click at [220, 234] on input "text" at bounding box center [228, 227] width 139 height 14
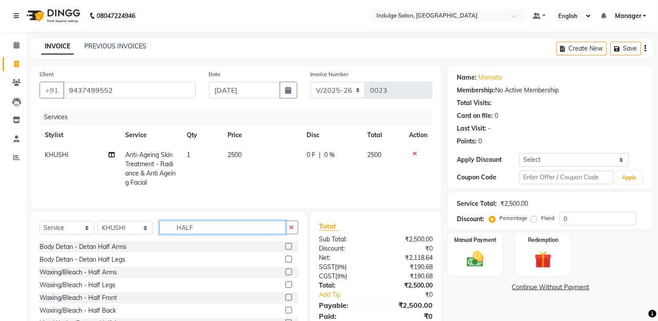
type input "HALF"
click at [285, 288] on label at bounding box center [288, 284] width 7 height 7
click at [285, 288] on input "checkbox" at bounding box center [288, 285] width 6 height 6
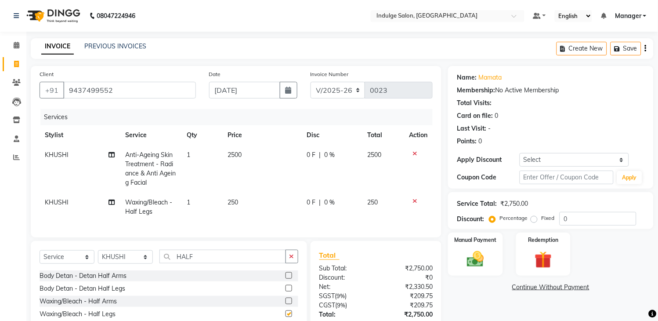
checkbox input "false"
click at [414, 200] on icon at bounding box center [414, 201] width 5 height 6
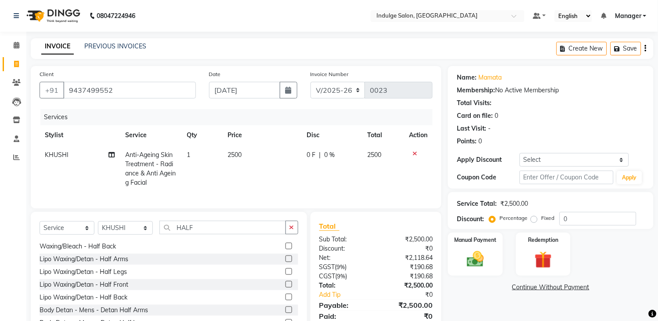
scroll to position [68, 0]
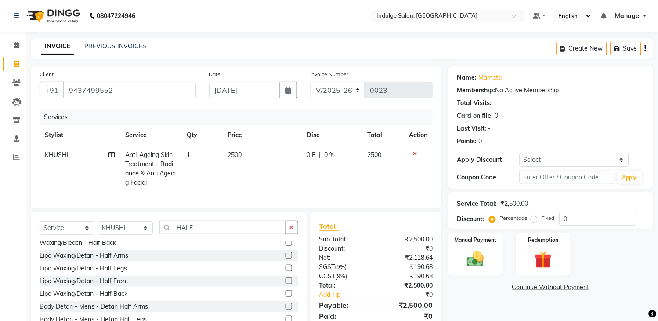
click at [285, 271] on label at bounding box center [288, 267] width 7 height 7
click at [285, 271] on input "checkbox" at bounding box center [288, 268] width 6 height 6
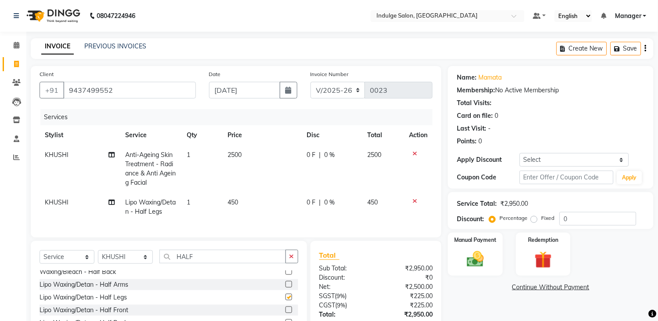
checkbox input "false"
click at [296, 263] on button "button" at bounding box center [291, 256] width 13 height 14
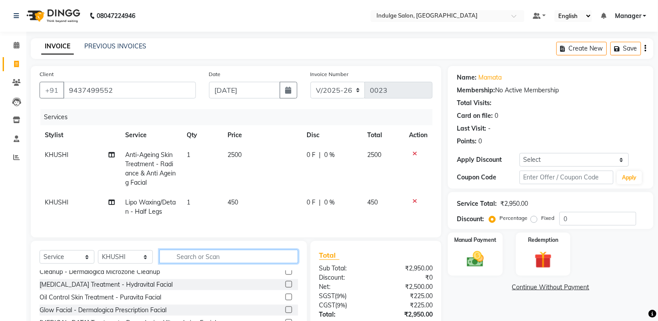
click at [268, 263] on input "text" at bounding box center [228, 256] width 139 height 14
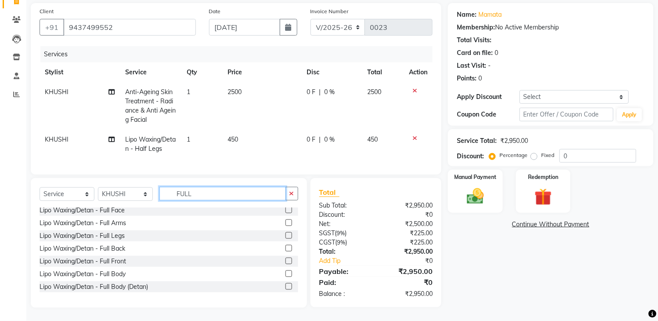
scroll to position [97, 0]
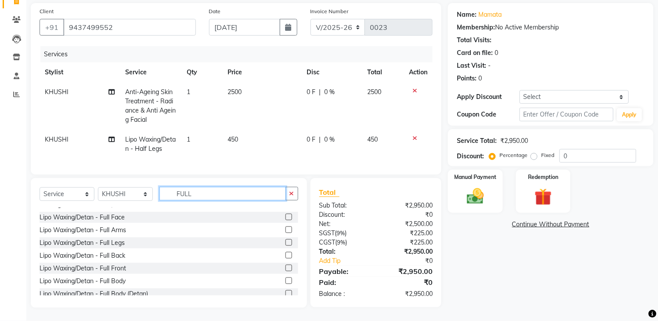
type input "FULL"
click at [285, 228] on label at bounding box center [288, 229] width 7 height 7
click at [285, 228] on input "checkbox" at bounding box center [288, 230] width 6 height 6
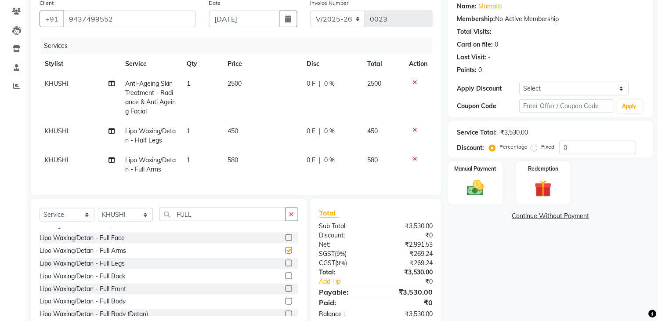
checkbox input "false"
click at [235, 128] on span "450" at bounding box center [232, 131] width 11 height 8
select select "89932"
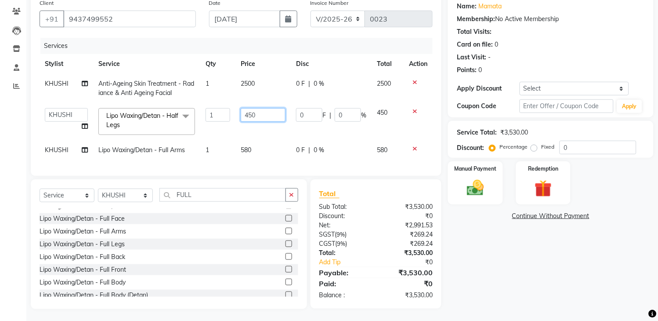
click at [253, 113] on input "450" at bounding box center [263, 115] width 45 height 14
type input "580"
click at [247, 152] on td "580" at bounding box center [262, 150] width 55 height 20
select select "89932"
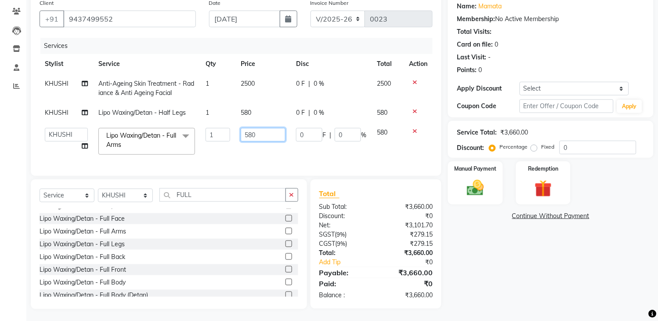
click at [261, 136] on input "580" at bounding box center [263, 135] width 45 height 14
type input "5"
type input "635"
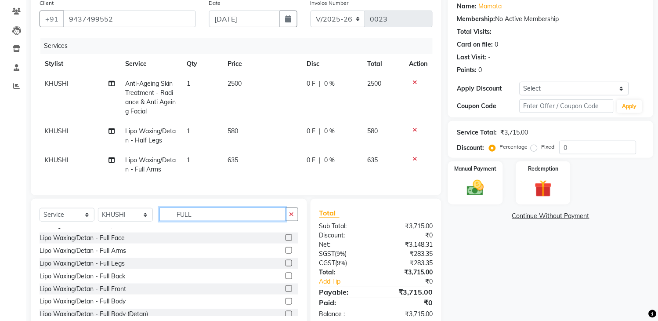
click at [242, 203] on div "Client [PHONE_NUMBER] Date [DATE] Invoice Number V/2025 V/[PHONE_NUMBER] Servic…" at bounding box center [236, 161] width 424 height 333
click at [220, 221] on input "FULL" at bounding box center [222, 214] width 126 height 14
type input "F"
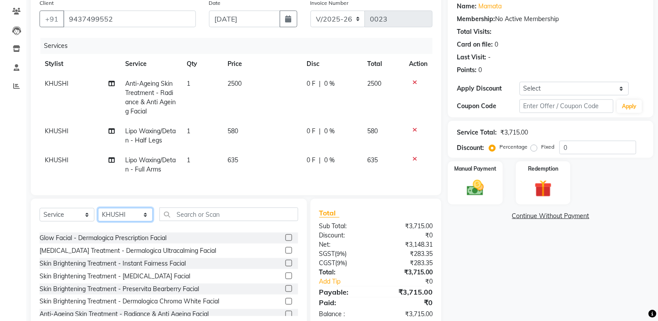
click at [144, 221] on select "Select Stylist [PERSON_NAME] HIMANASHU [DATE][PERSON_NAME] [DATE][PERSON_NAME] …" at bounding box center [125, 215] width 55 height 14
select select "89933"
click at [98, 216] on select "Select Stylist [PERSON_NAME] HIMANASHU [DATE][PERSON_NAME] [DATE][PERSON_NAME] …" at bounding box center [125, 215] width 55 height 14
click at [183, 221] on input "text" at bounding box center [228, 214] width 139 height 14
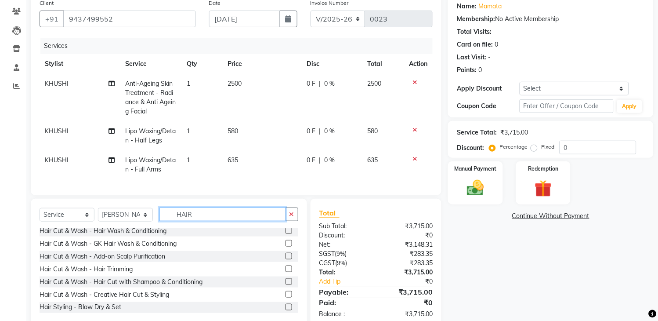
scroll to position [32, 0]
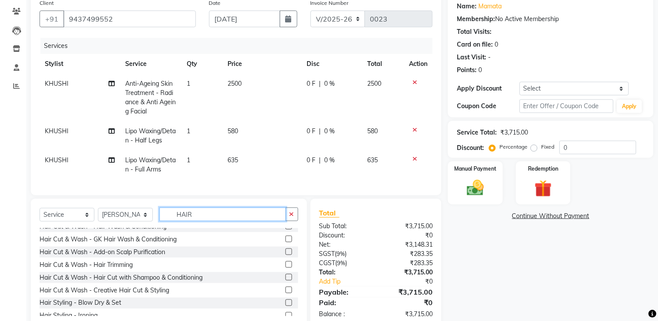
type input "HAIR"
click at [285, 280] on label at bounding box center [288, 277] width 7 height 7
click at [285, 280] on input "checkbox" at bounding box center [288, 277] width 6 height 6
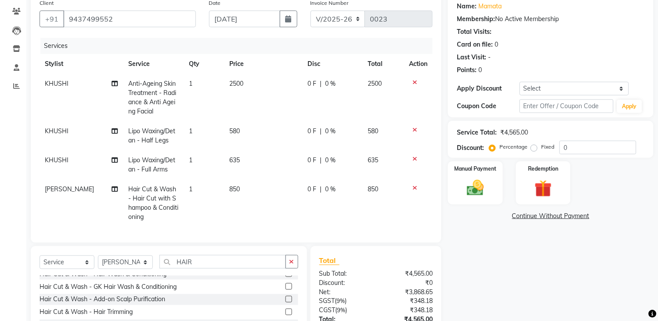
checkbox input "false"
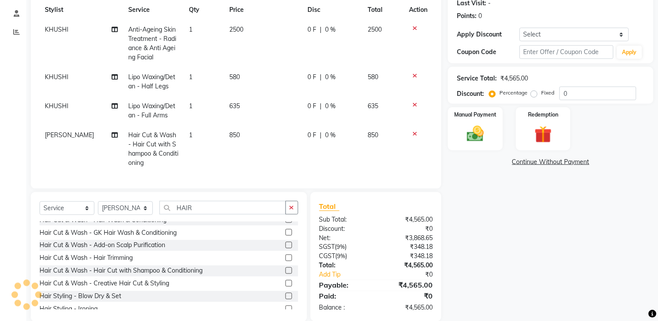
scroll to position [147, 0]
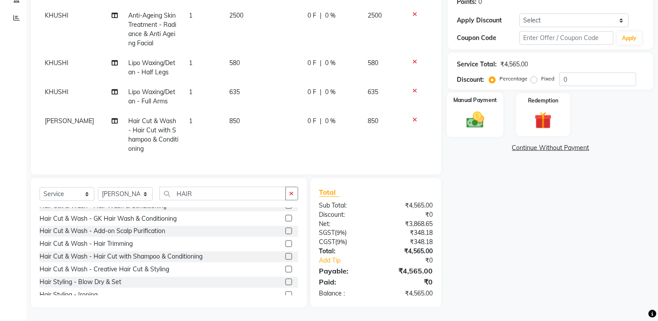
click at [470, 110] on img at bounding box center [475, 120] width 29 height 21
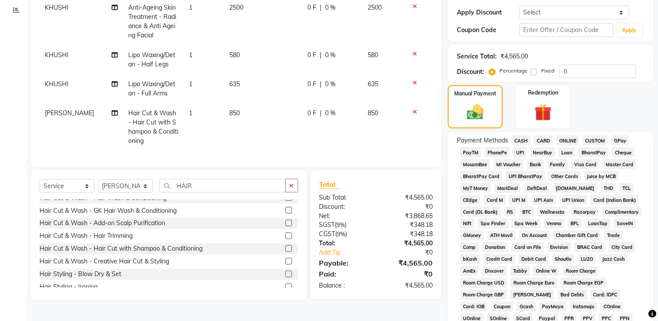
click at [567, 141] on span "ONLINE" at bounding box center [567, 140] width 23 height 10
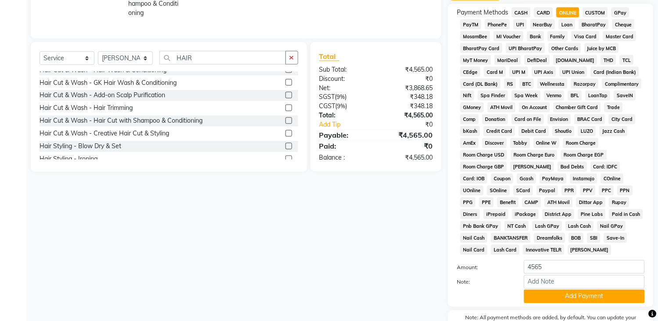
scroll to position [328, 0]
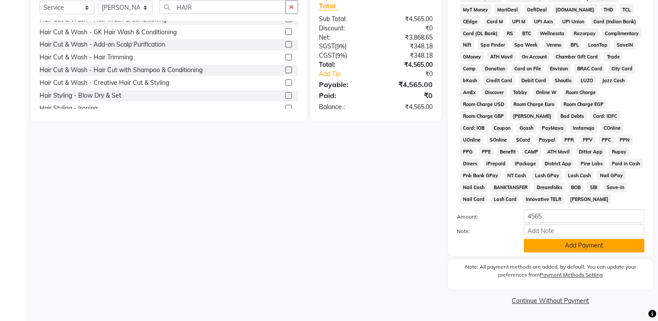
click at [581, 246] on button "Add Payment" at bounding box center [584, 246] width 121 height 14
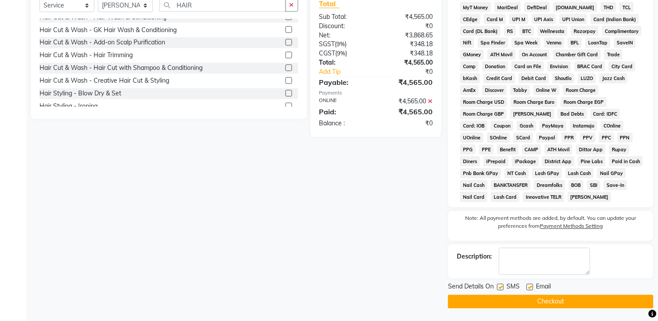
click at [556, 303] on button "Checkout" at bounding box center [551, 302] width 206 height 14
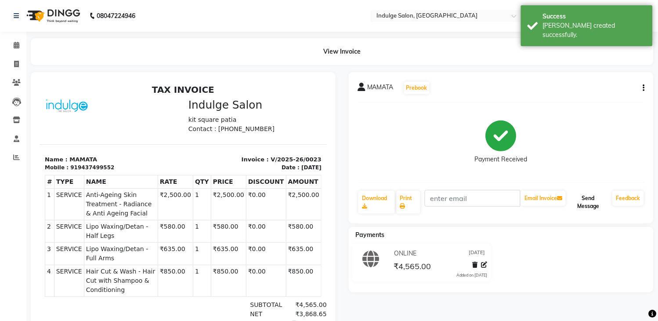
click at [583, 199] on button "Send Message" at bounding box center [588, 202] width 42 height 23
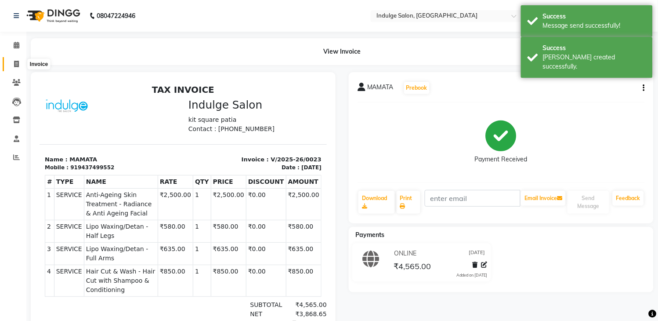
click at [14, 61] on icon at bounding box center [16, 64] width 5 height 7
select select "service"
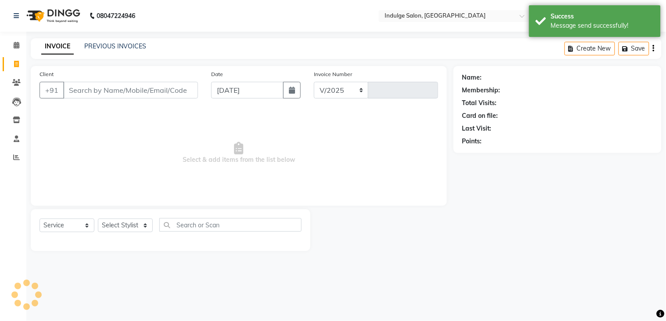
select select "8793"
type input "0024"
click at [83, 88] on input "Client" at bounding box center [130, 90] width 135 height 17
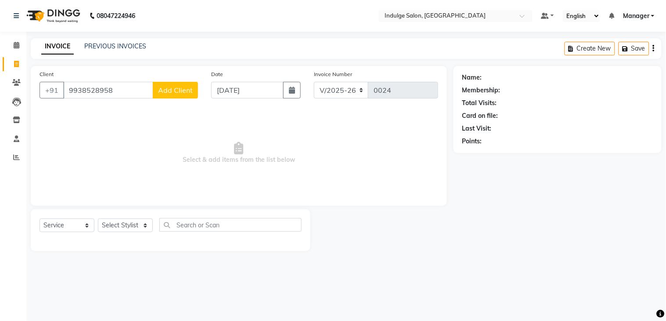
type input "9938528958"
click at [168, 91] on span "Add Client" at bounding box center [175, 90] width 35 height 9
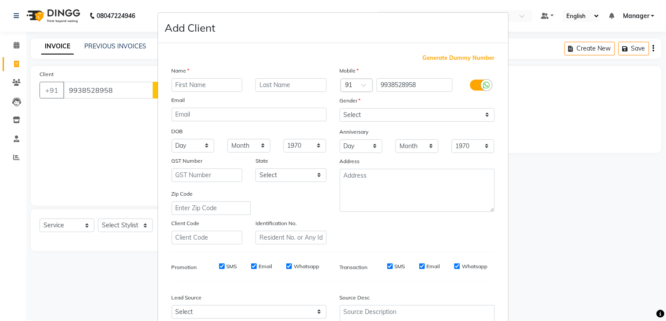
click at [199, 83] on input "text" at bounding box center [207, 85] width 71 height 14
type input "K [PERSON_NAME]"
click at [424, 111] on select "Select [DEMOGRAPHIC_DATA] [DEMOGRAPHIC_DATA] Other Prefer Not To Say" at bounding box center [417, 115] width 155 height 14
select select "[DEMOGRAPHIC_DATA]"
click at [340, 108] on select "Select [DEMOGRAPHIC_DATA] [DEMOGRAPHIC_DATA] Other Prefer Not To Say" at bounding box center [417, 115] width 155 height 14
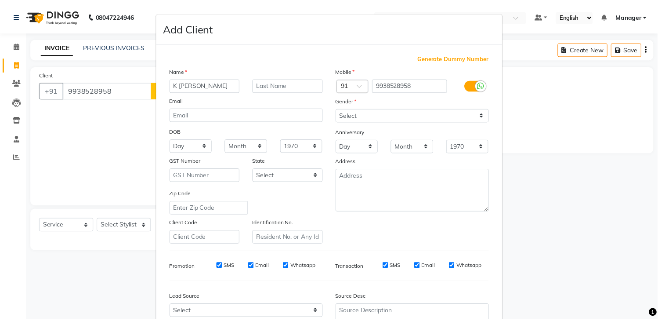
scroll to position [85, 0]
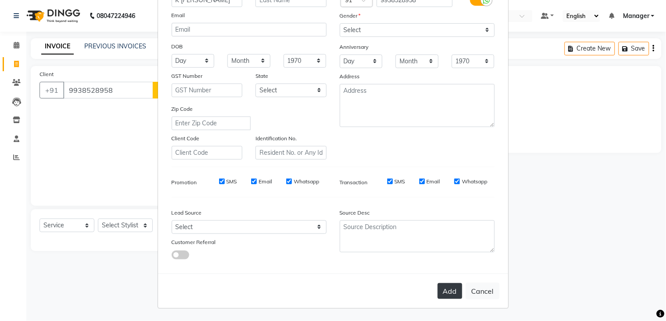
click at [448, 292] on button "Add" at bounding box center [450, 291] width 25 height 16
select select
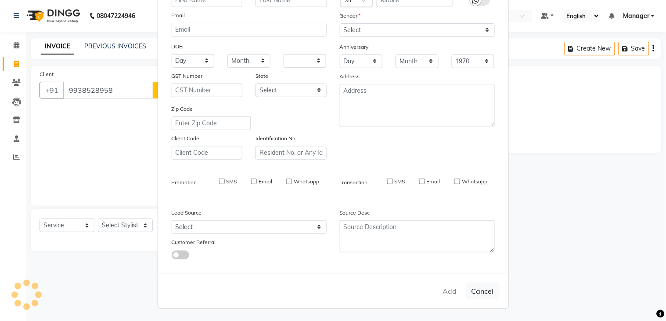
select select
checkbox input "false"
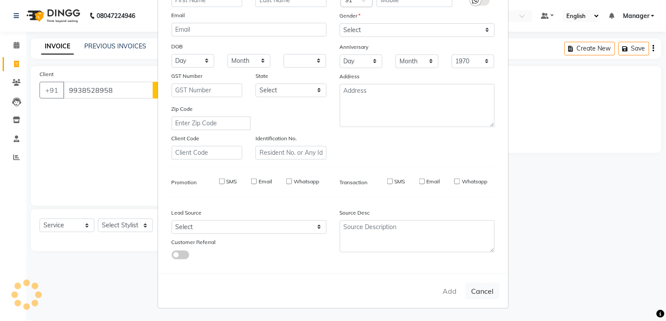
checkbox input "false"
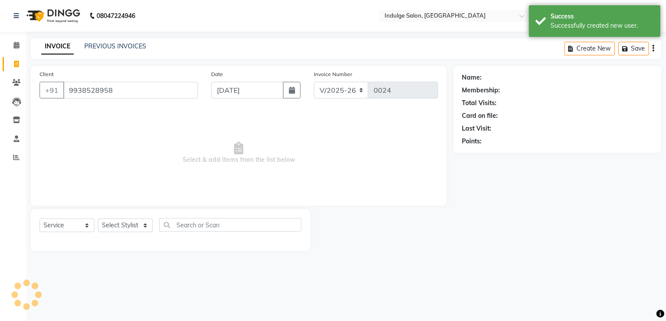
click at [444, 286] on div "Add Cancel" at bounding box center [333, 268] width 350 height 35
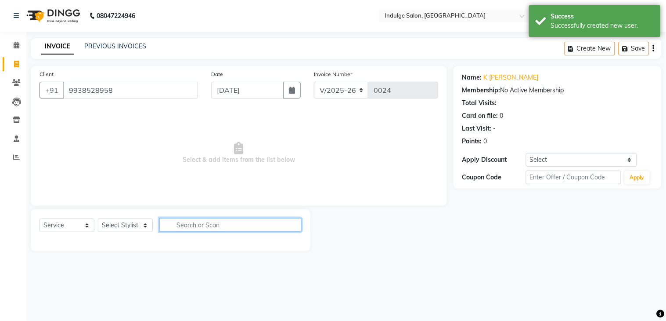
click at [198, 227] on input "text" at bounding box center [230, 225] width 142 height 14
click at [142, 223] on select "Select Stylist [PERSON_NAME] HIMANASHU [DATE][PERSON_NAME] [DATE][PERSON_NAME] …" at bounding box center [125, 225] width 55 height 14
select select "89933"
click at [98, 219] on select "Select Stylist [PERSON_NAME] HIMANASHU [DATE][PERSON_NAME] [DATE][PERSON_NAME] …" at bounding box center [125, 225] width 55 height 14
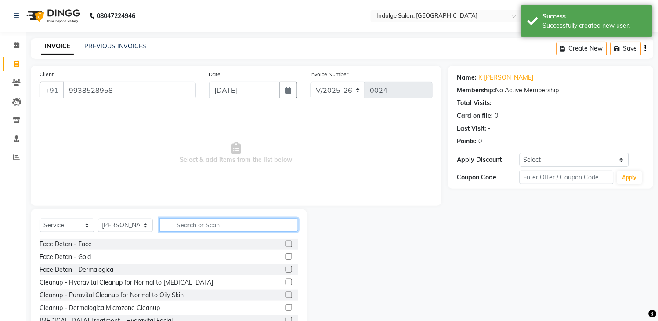
click at [178, 225] on input "text" at bounding box center [228, 225] width 139 height 14
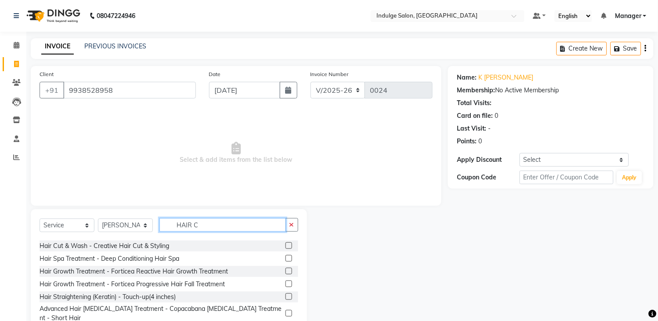
scroll to position [65, 0]
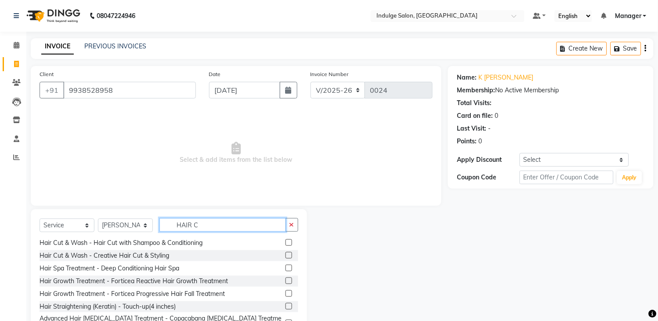
type input "HAIR C"
click at [285, 239] on label at bounding box center [288, 242] width 7 height 7
click at [285, 240] on input "checkbox" at bounding box center [288, 243] width 6 height 6
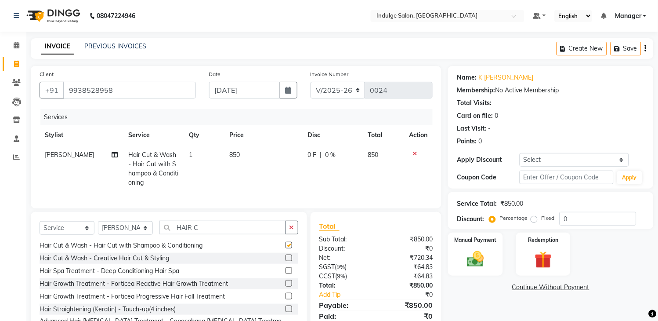
checkbox input "false"
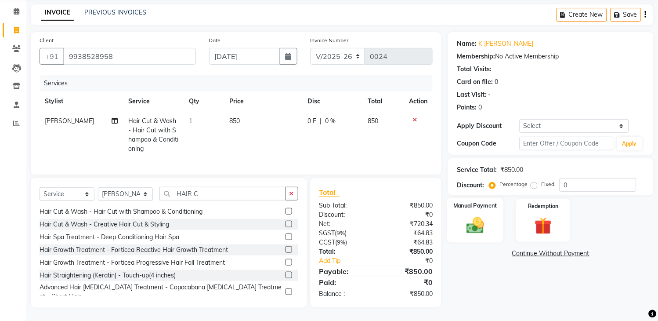
click at [473, 220] on img at bounding box center [475, 225] width 29 height 21
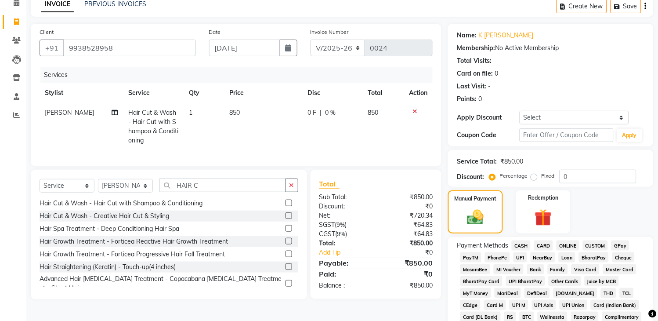
click at [521, 242] on span "CASH" at bounding box center [521, 245] width 19 height 10
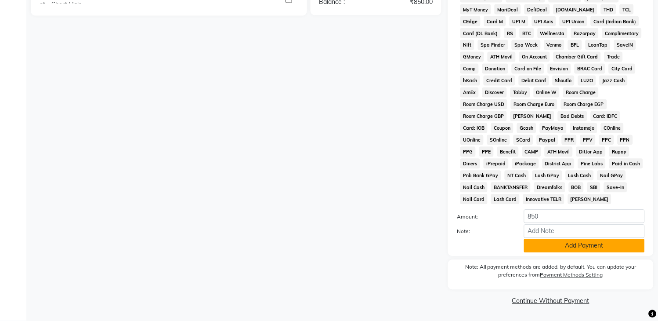
click at [581, 247] on button "Add Payment" at bounding box center [584, 246] width 121 height 14
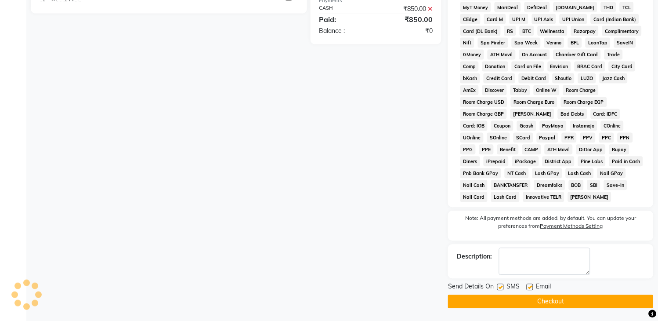
click at [546, 303] on button "Checkout" at bounding box center [551, 302] width 206 height 14
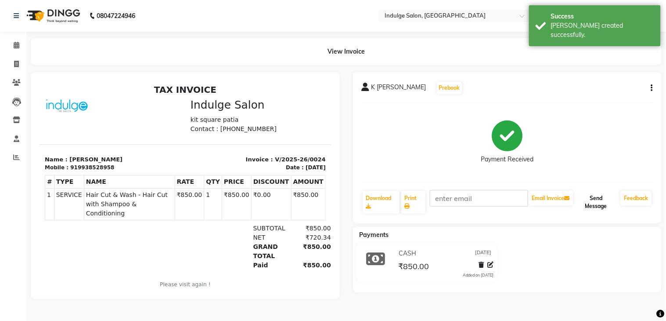
click at [594, 200] on button "Send Message" at bounding box center [596, 202] width 42 height 23
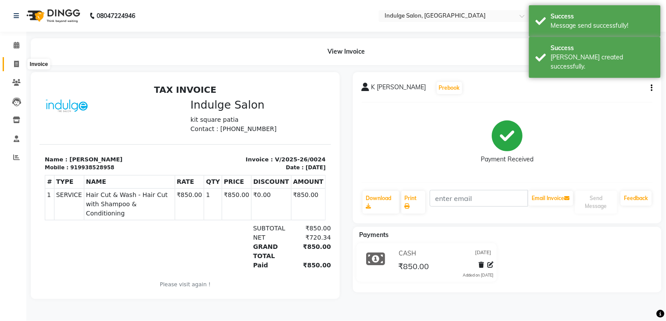
click at [14, 61] on icon at bounding box center [16, 64] width 5 height 7
select select "service"
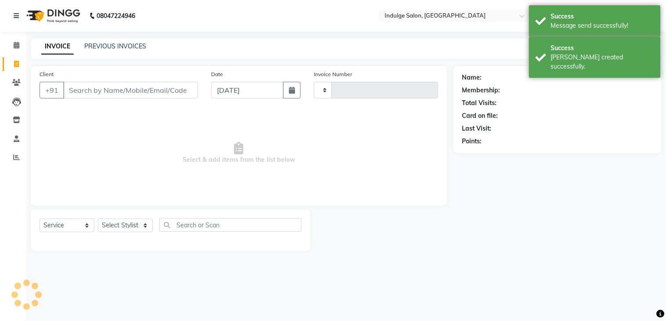
type input "0025"
select select "8793"
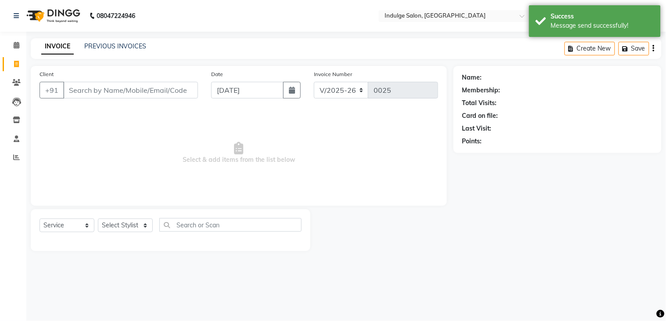
click at [78, 90] on input "Client" at bounding box center [130, 90] width 135 height 17
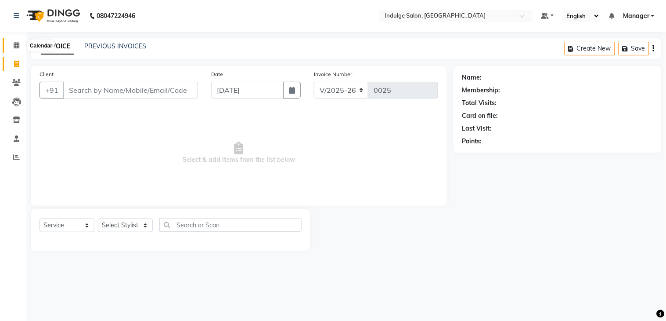
click at [18, 43] on icon at bounding box center [17, 45] width 6 height 7
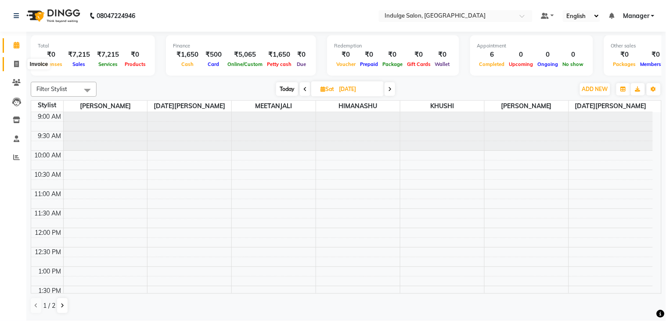
click at [14, 59] on span at bounding box center [16, 64] width 15 height 10
select select "service"
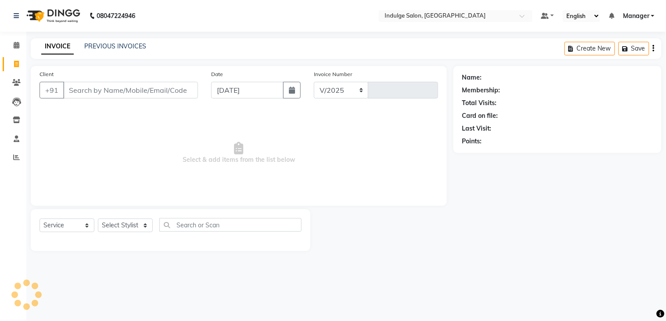
select select "8793"
type input "0025"
click at [84, 88] on input "Client" at bounding box center [130, 90] width 135 height 17
